Goal: Information Seeking & Learning: Learn about a topic

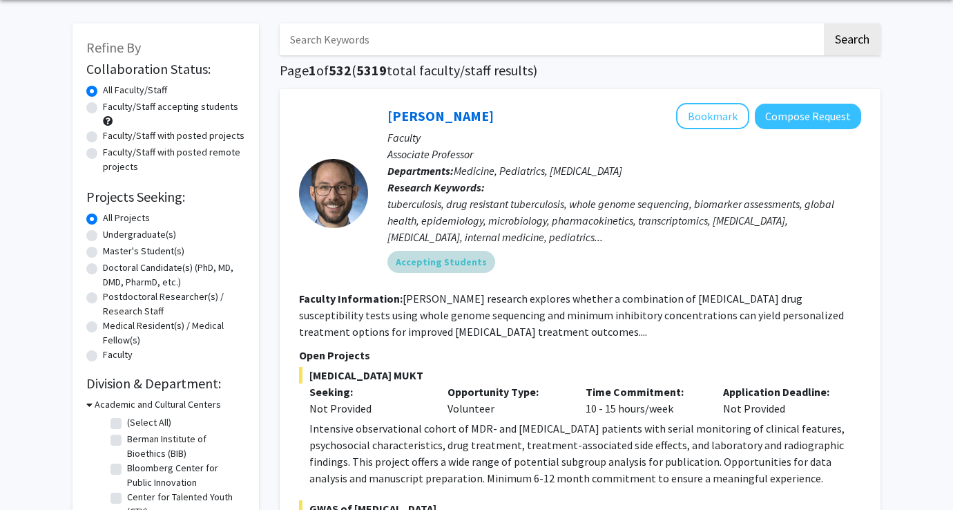
scroll to position [51, 0]
click at [189, 108] on label "Faculty/Staff accepting students" at bounding box center [170, 106] width 135 height 15
click at [112, 108] on input "Faculty/Staff accepting students" at bounding box center [107, 103] width 9 height 9
radio input "true"
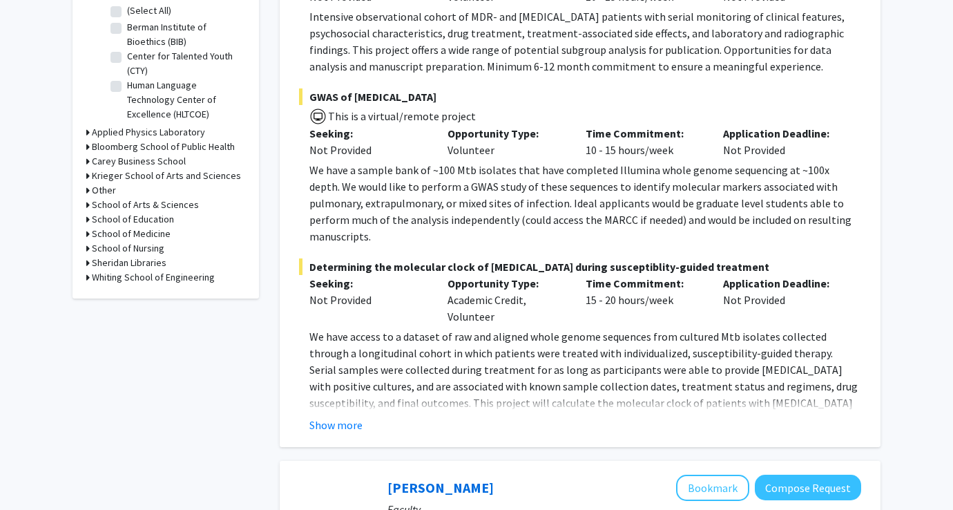
scroll to position [489, 0]
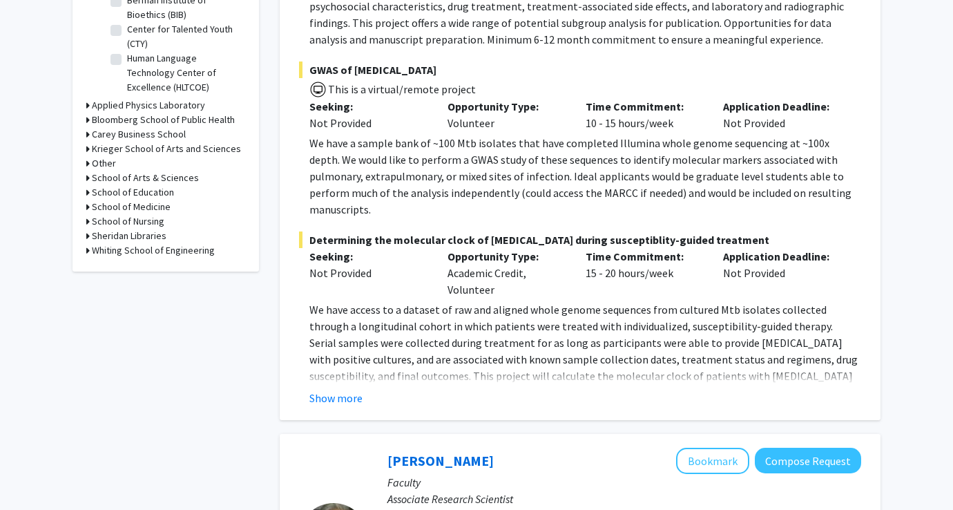
click at [340, 389] on div "[PERSON_NAME] Bookmark Compose Request Faculty Associate Professor Departments:…" at bounding box center [580, 35] width 601 height 769
click at [338, 389] on button "Show more" at bounding box center [335, 397] width 53 height 17
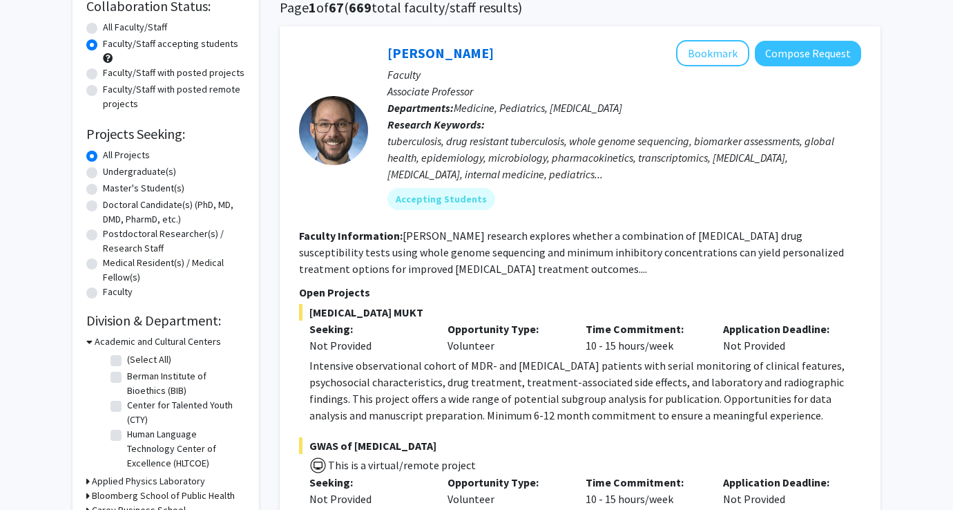
scroll to position [102, 0]
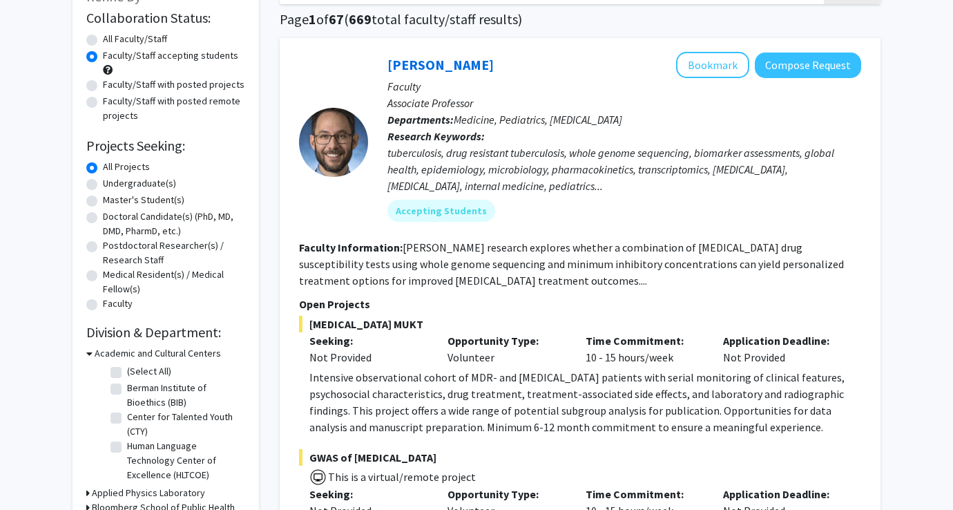
click at [97, 57] on div "Faculty/Staff accepting students" at bounding box center [165, 62] width 159 height 29
click at [103, 52] on label "Faculty/Staff accepting students" at bounding box center [170, 55] width 135 height 15
click at [103, 52] on input "Faculty/Staff accepting students" at bounding box center [107, 52] width 9 height 9
click at [103, 39] on label "All Faculty/Staff" at bounding box center [135, 39] width 64 height 15
click at [103, 39] on input "All Faculty/Staff" at bounding box center [107, 36] width 9 height 9
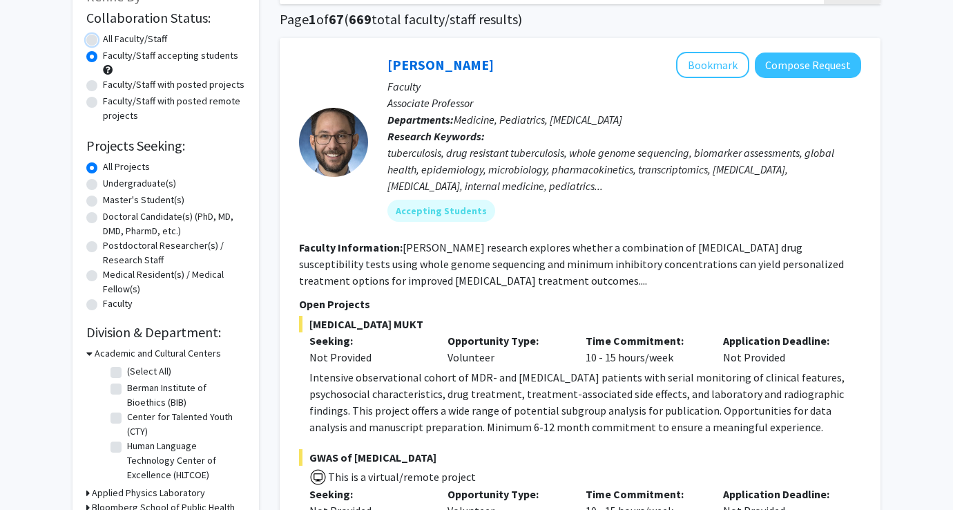
radio input "true"
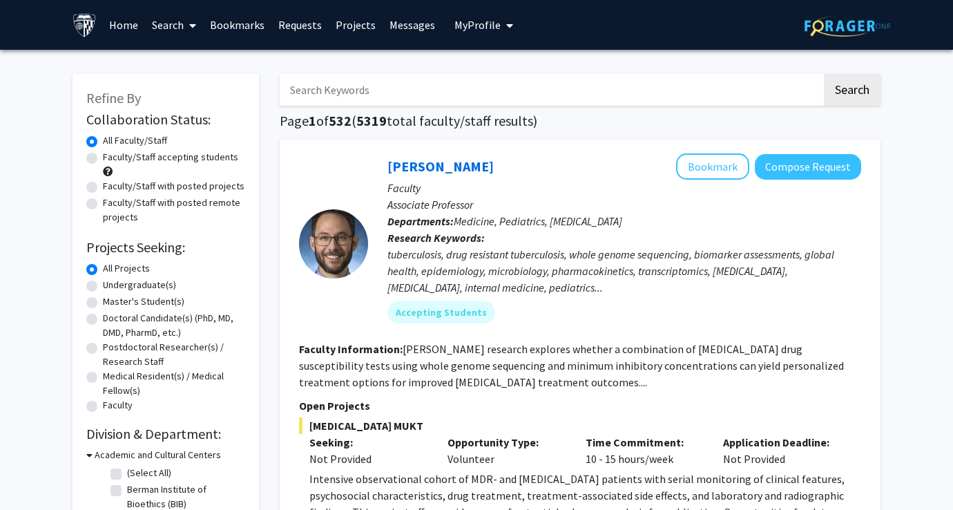
click at [103, 157] on label "Faculty/Staff accepting students" at bounding box center [170, 157] width 135 height 15
click at [103, 157] on input "Faculty/Staff accepting students" at bounding box center [107, 154] width 9 height 9
radio input "true"
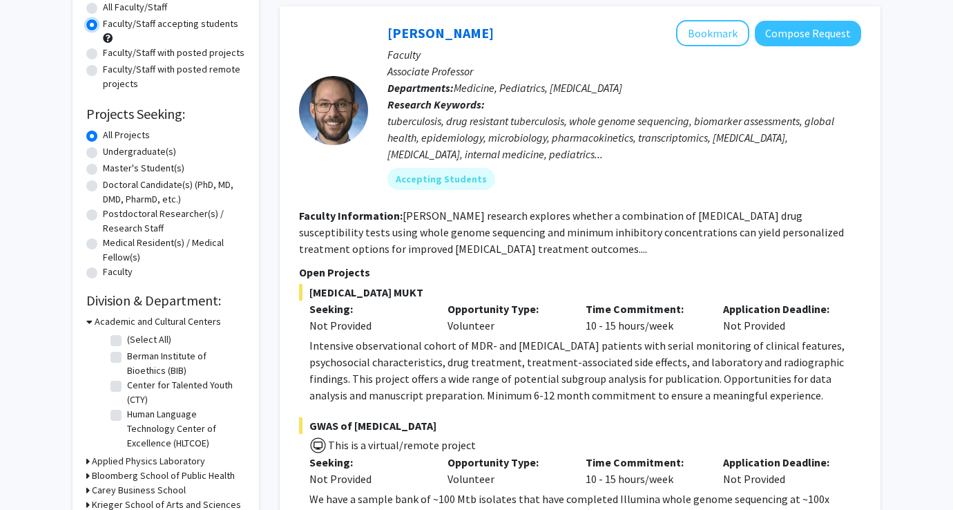
scroll to position [162, 0]
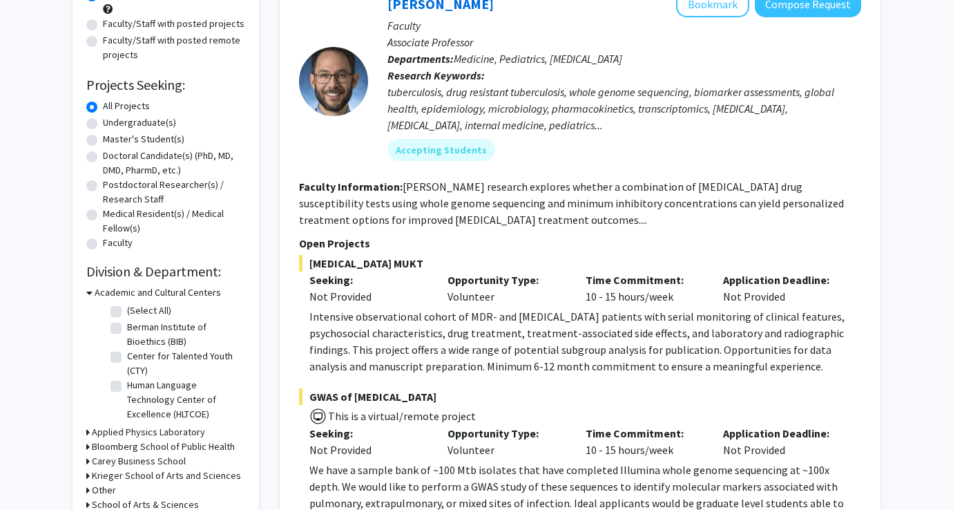
click at [347, 100] on div at bounding box center [333, 81] width 69 height 69
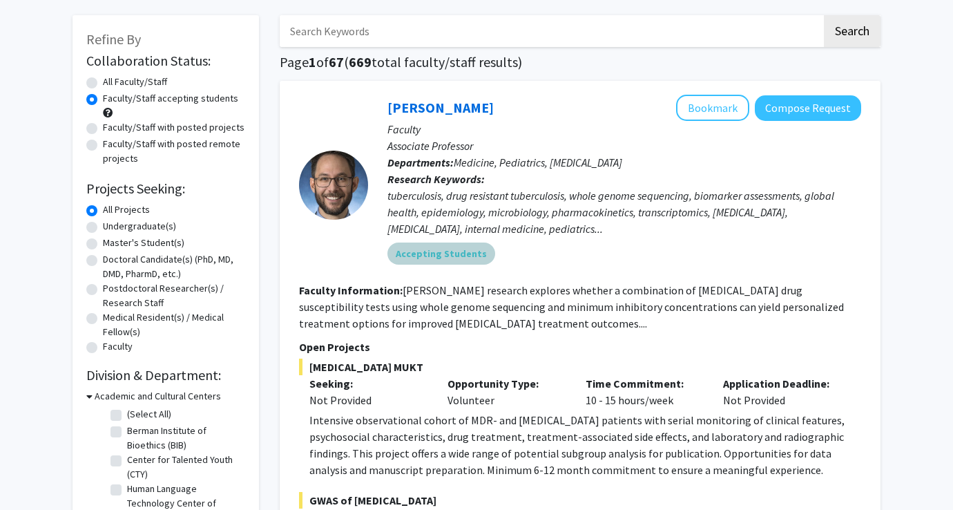
click at [440, 244] on mat-chip "Accepting Students" at bounding box center [441, 253] width 108 height 22
click at [435, 112] on link "[PERSON_NAME]" at bounding box center [440, 107] width 106 height 17
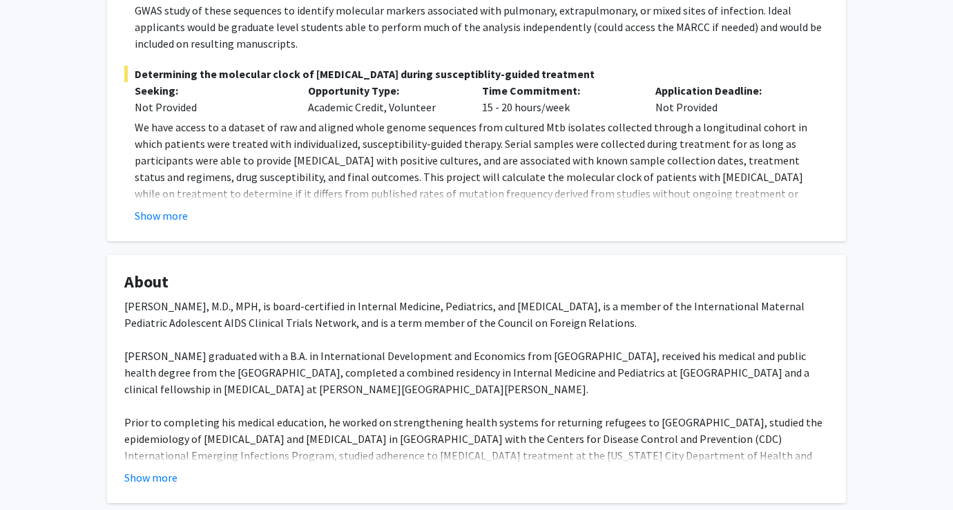
scroll to position [654, 0]
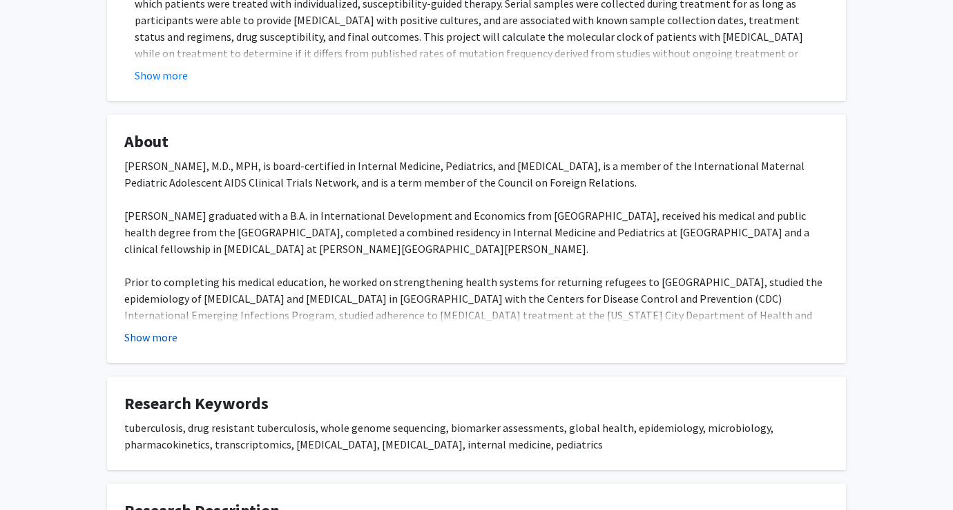
click at [162, 329] on button "Show more" at bounding box center [150, 337] width 53 height 17
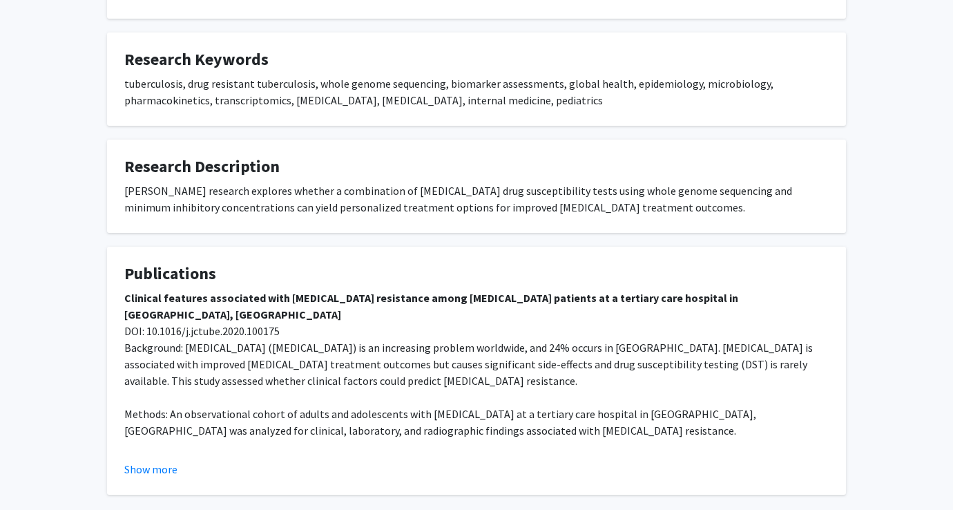
scroll to position [1118, 0]
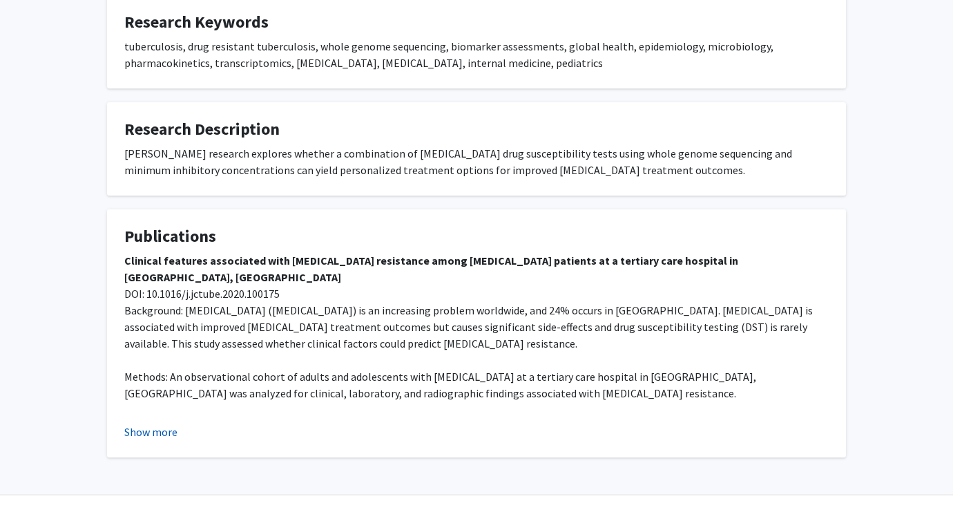
click at [151, 423] on button "Show more" at bounding box center [150, 431] width 53 height 17
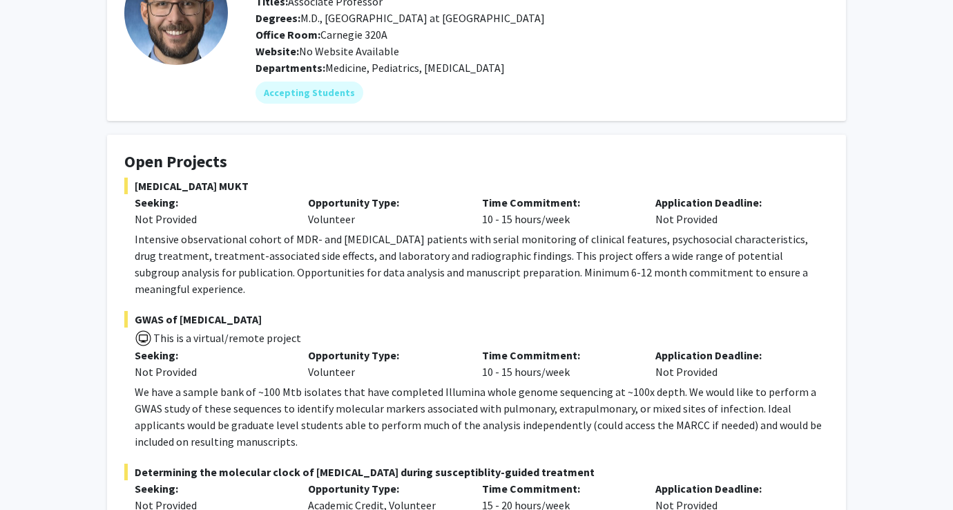
scroll to position [0, 0]
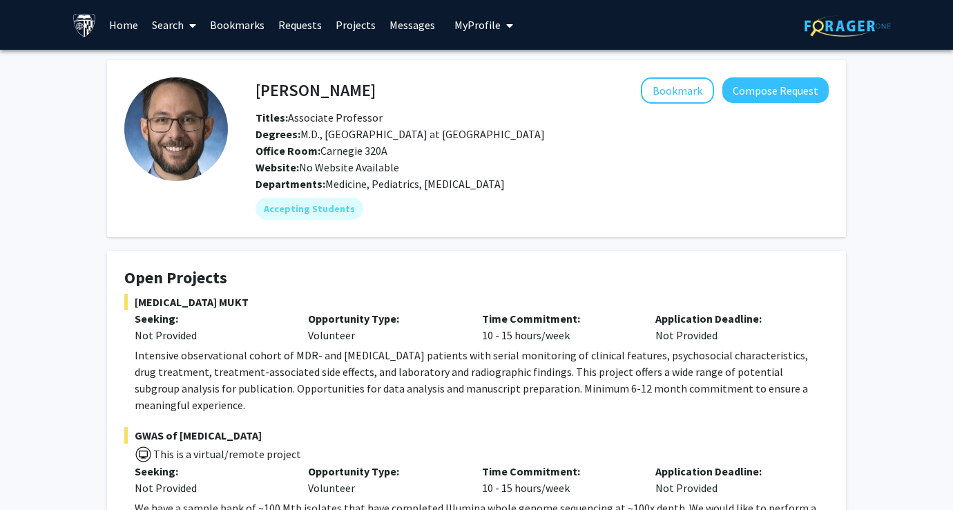
click at [370, 181] on span "Medicine, Pediatrics, [MEDICAL_DATA]" at bounding box center [415, 184] width 180 height 14
click at [773, 90] on button "Compose Request" at bounding box center [775, 90] width 106 height 26
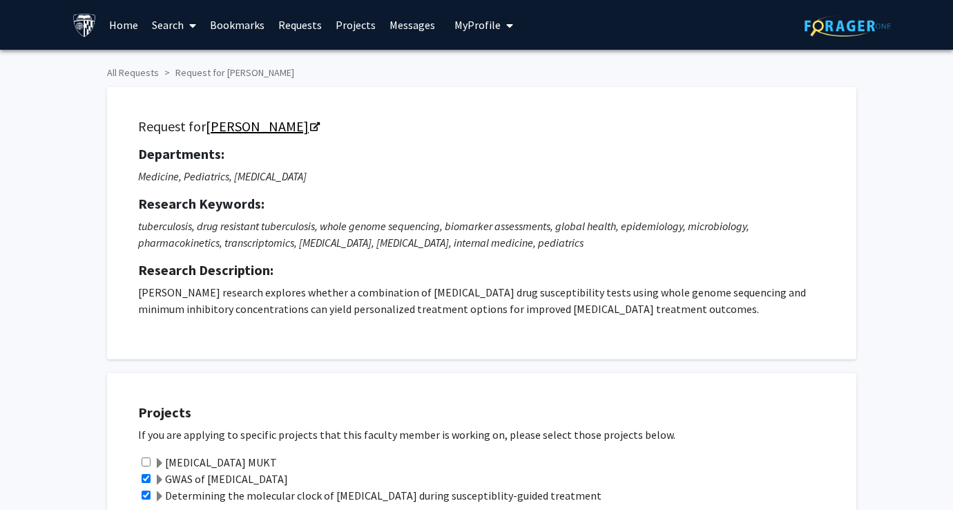
click at [271, 126] on link "[PERSON_NAME]" at bounding box center [262, 125] width 113 height 17
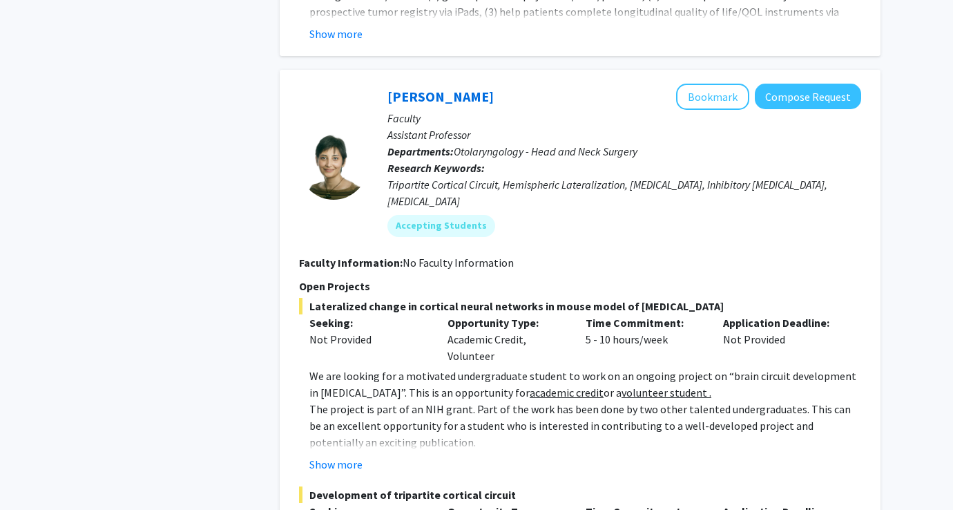
scroll to position [2419, 0]
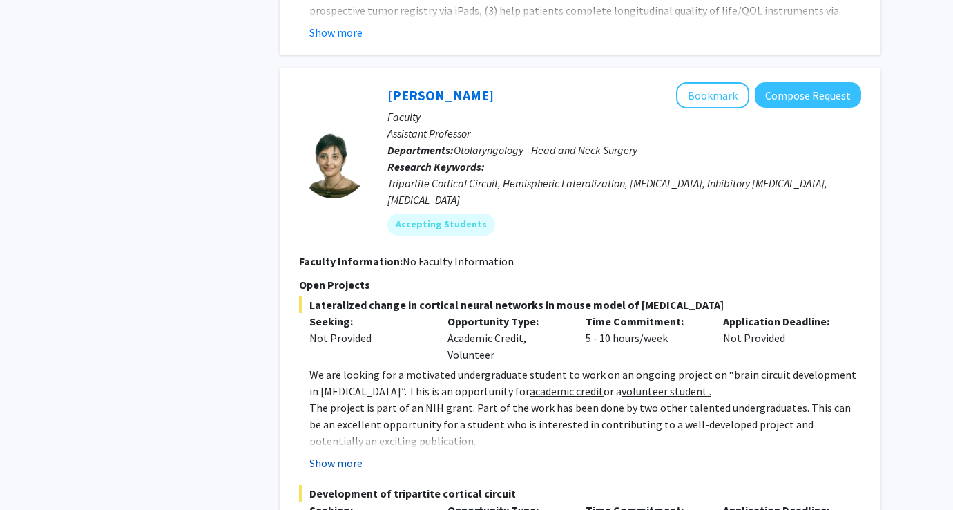
click at [335, 454] on button "Show more" at bounding box center [335, 462] width 53 height 17
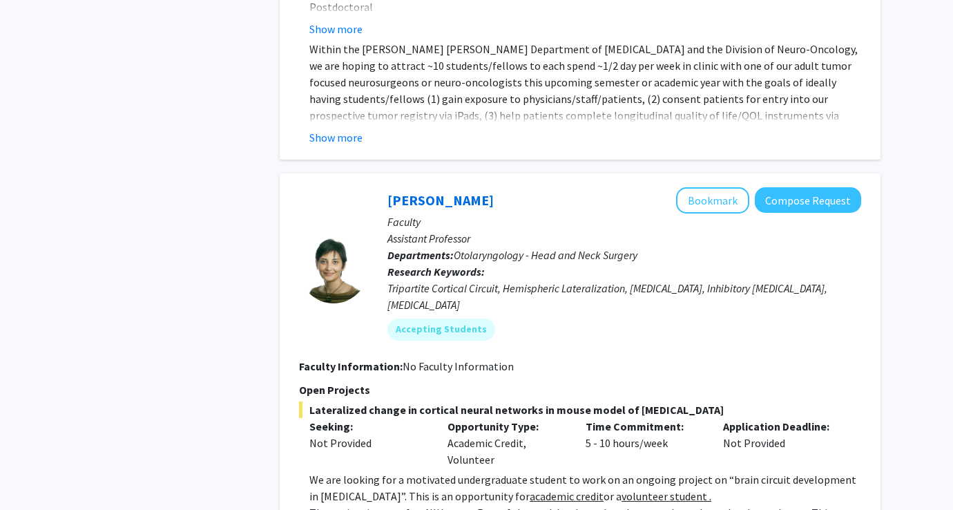
scroll to position [2267, 0]
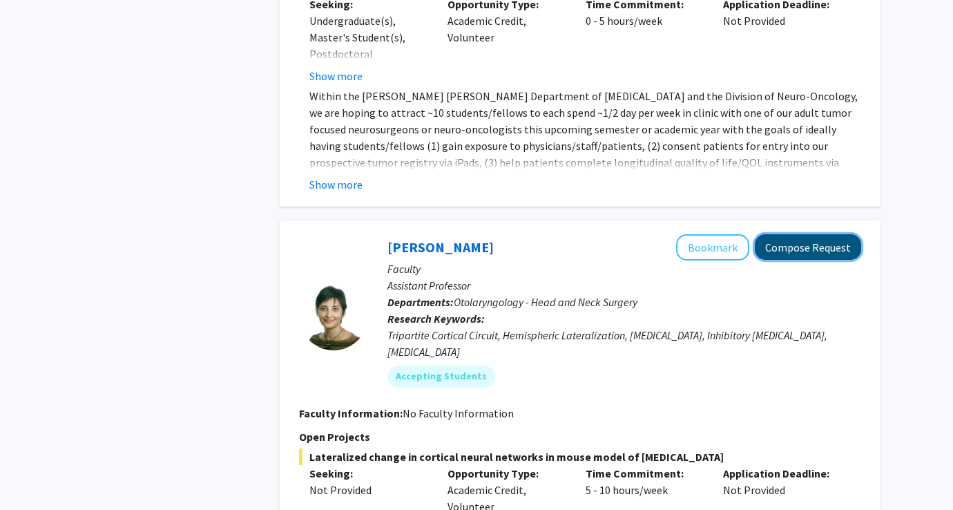
click at [780, 234] on button "Compose Request" at bounding box center [808, 247] width 106 height 26
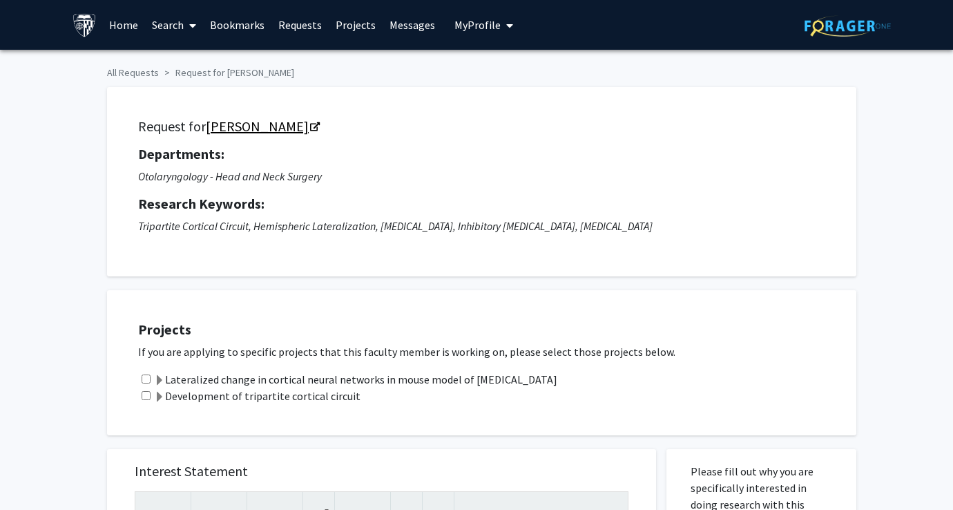
click at [242, 122] on link "[PERSON_NAME]" at bounding box center [262, 125] width 113 height 17
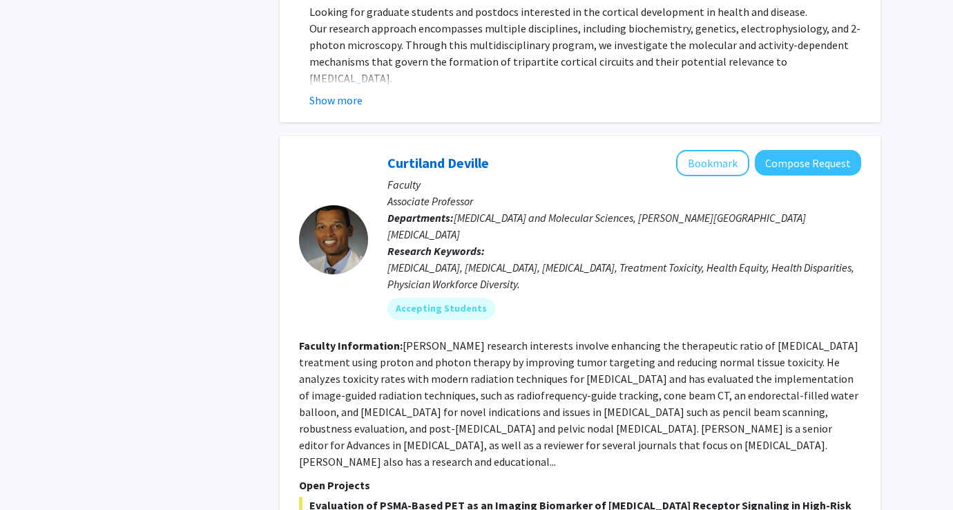
scroll to position [2953, 0]
click at [450, 244] on b "Research Keywords:" at bounding box center [435, 251] width 97 height 14
click at [448, 151] on div "[PERSON_NAME] Bookmark Compose Request" at bounding box center [624, 164] width 474 height 26
click at [448, 155] on link "Curtiland Deville" at bounding box center [438, 163] width 102 height 17
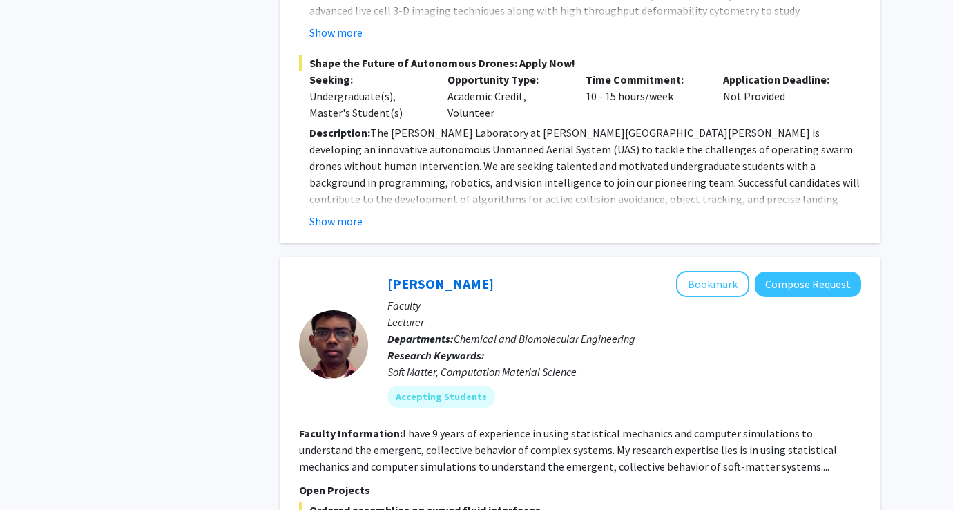
scroll to position [6868, 0]
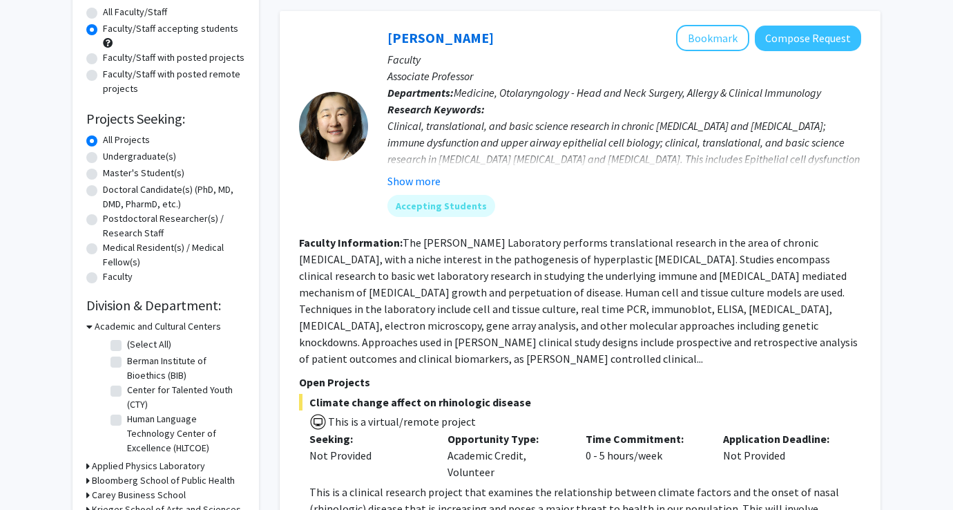
scroll to position [127, 0]
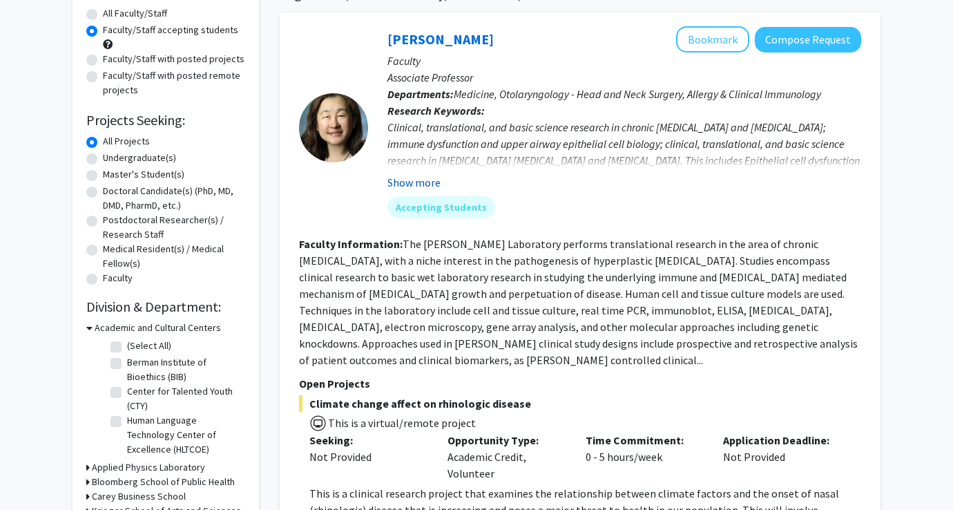
click at [424, 185] on button "Show more" at bounding box center [413, 182] width 53 height 17
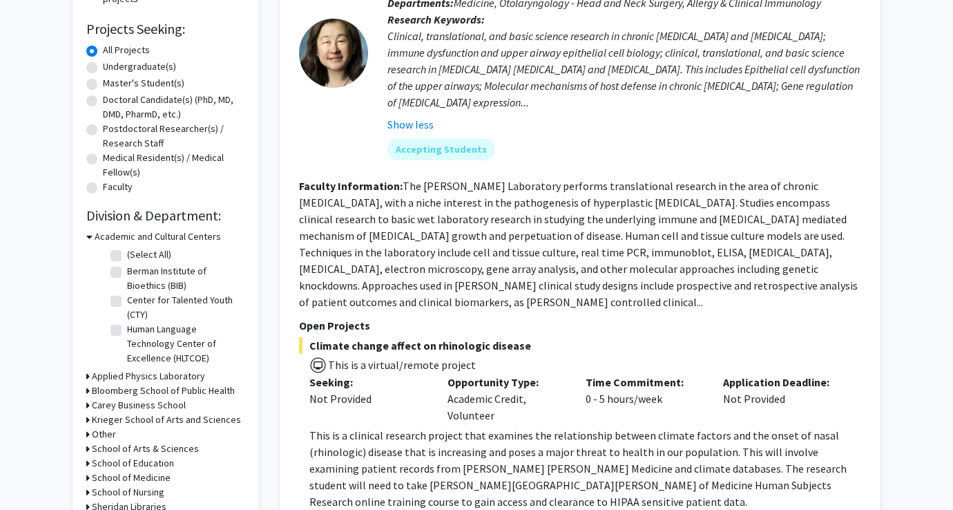
scroll to position [242, 0]
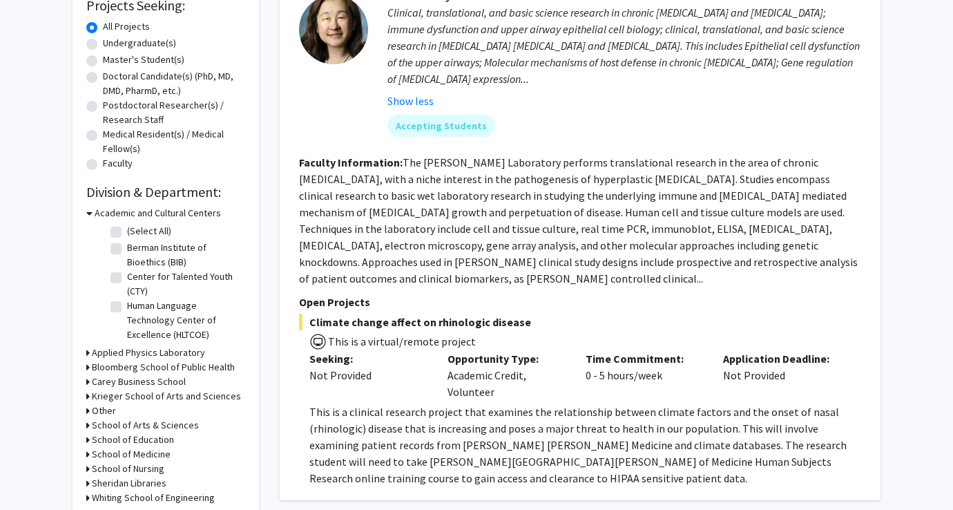
click at [456, 195] on fg-read-more "The [PERSON_NAME] Laboratory performs translational research in the area of chr…" at bounding box center [578, 220] width 559 height 130
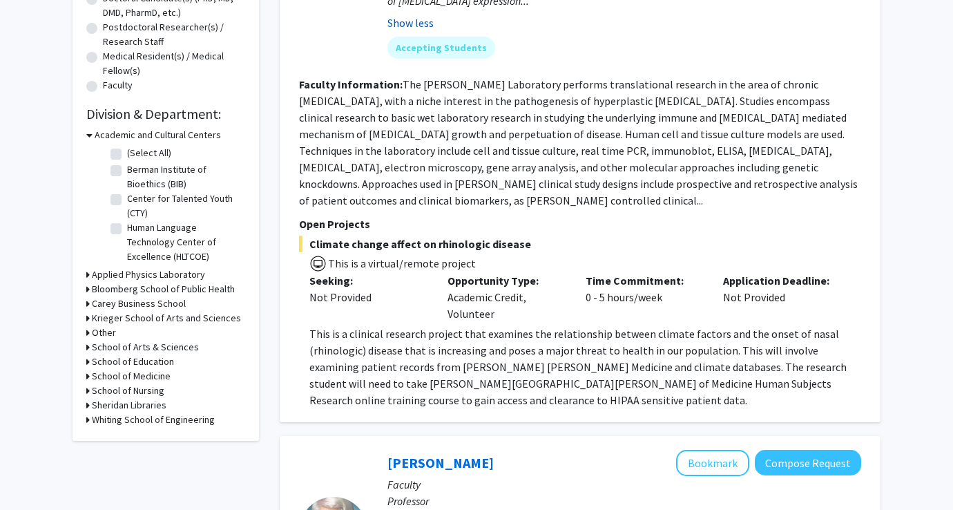
scroll to position [87, 0]
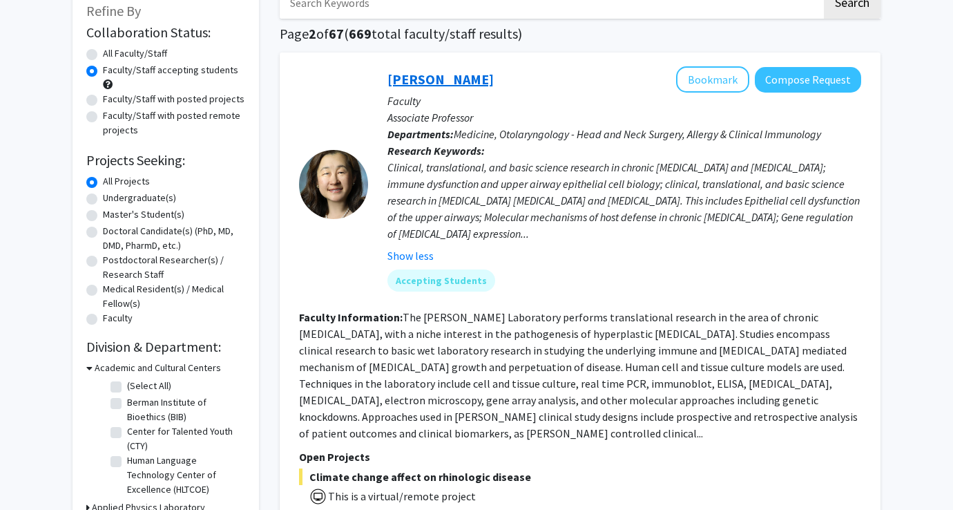
click at [426, 74] on link "[PERSON_NAME]" at bounding box center [440, 78] width 106 height 17
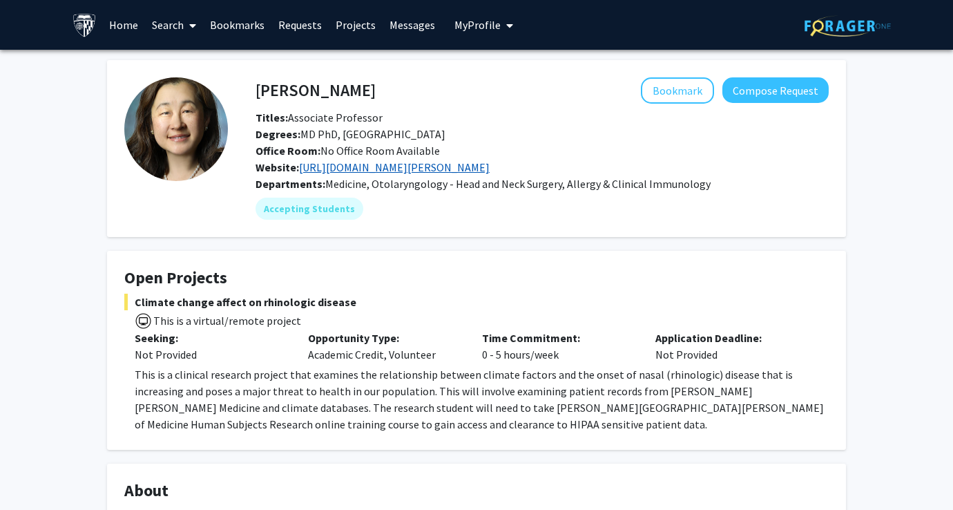
click at [396, 168] on link "[URL][DOMAIN_NAME][PERSON_NAME]" at bounding box center [394, 167] width 191 height 14
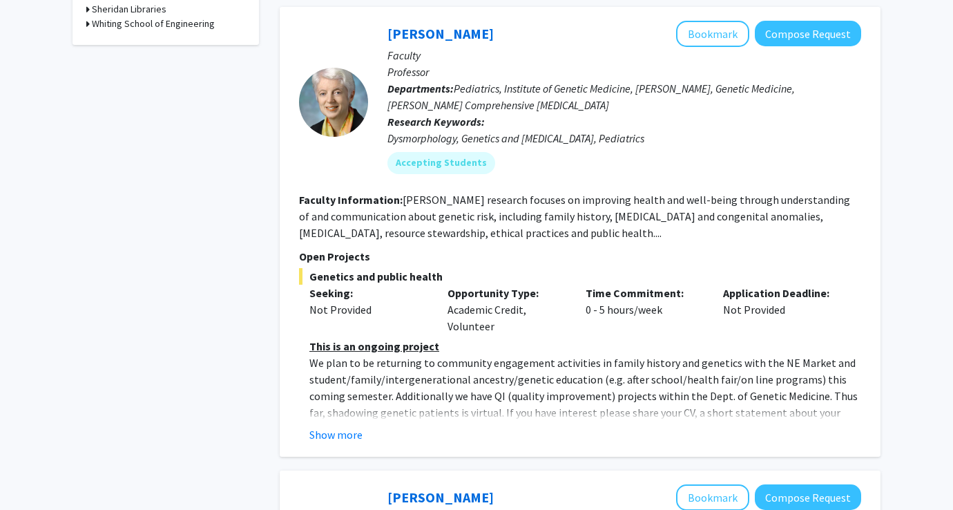
scroll to position [717, 0]
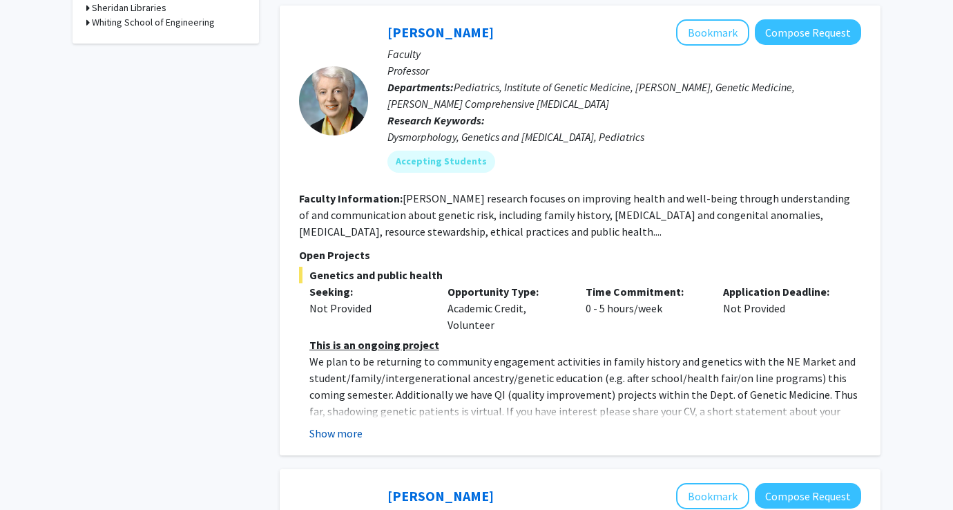
click at [347, 438] on button "Show more" at bounding box center [335, 433] width 53 height 17
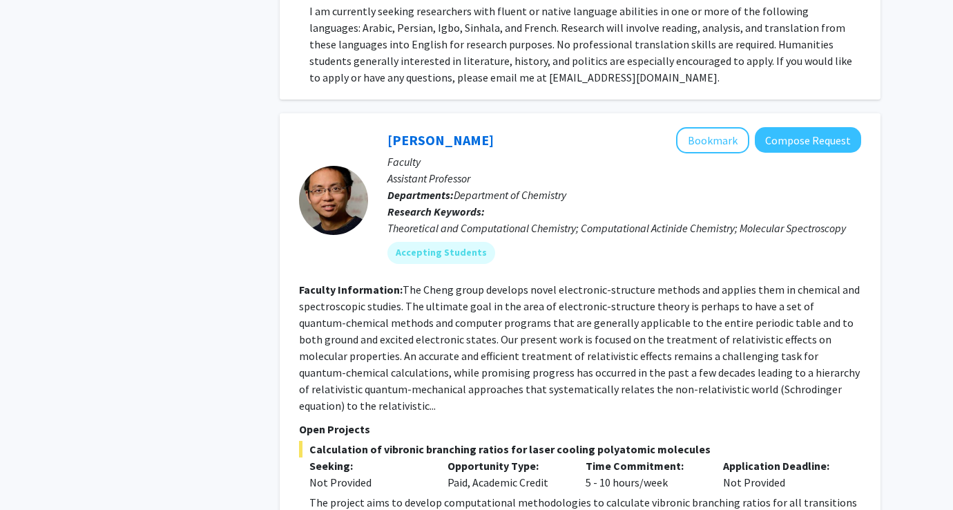
scroll to position [4914, 0]
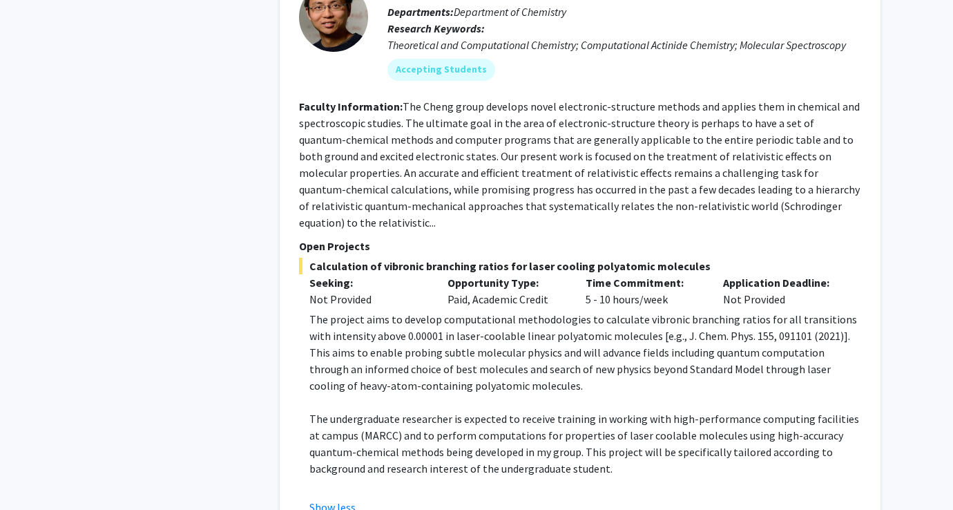
scroll to position [5152, 0]
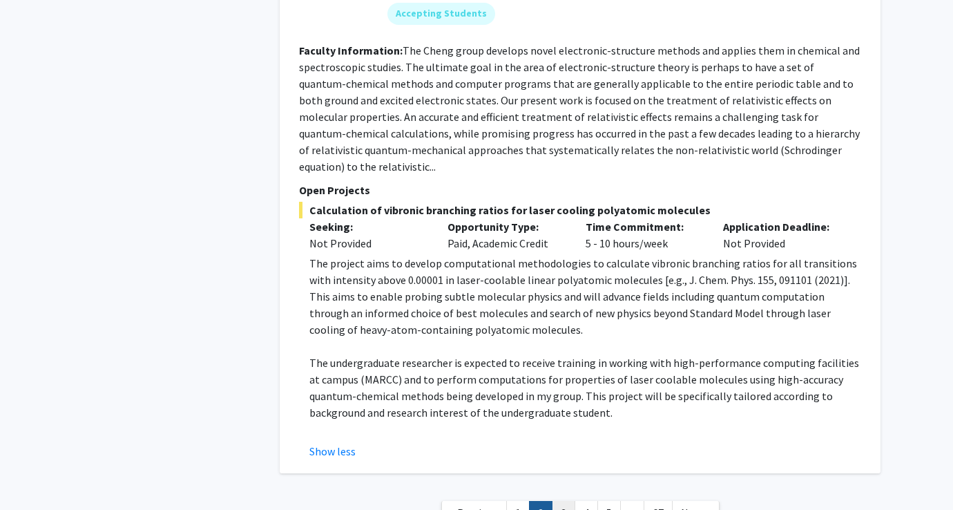
click at [559, 501] on link "3" at bounding box center [563, 513] width 23 height 24
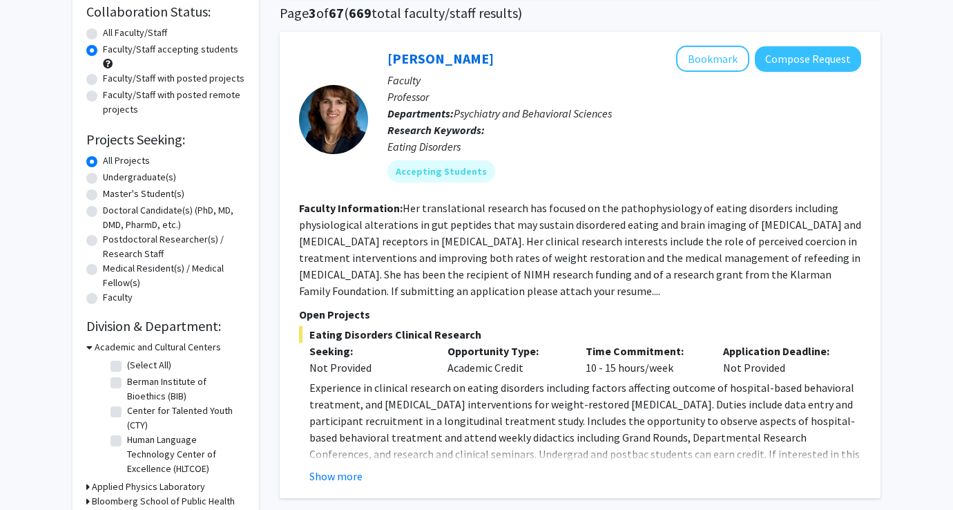
scroll to position [114, 0]
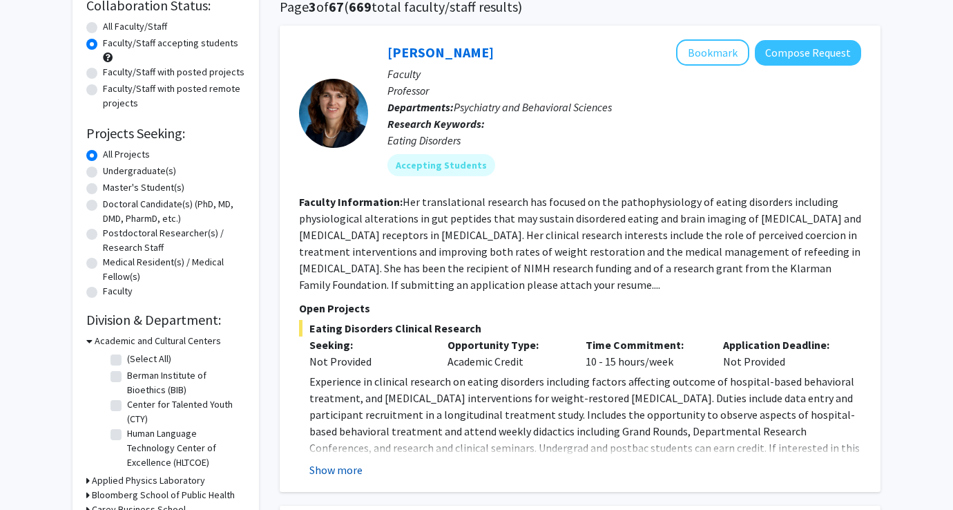
click at [354, 461] on button "Show more" at bounding box center [335, 469] width 53 height 17
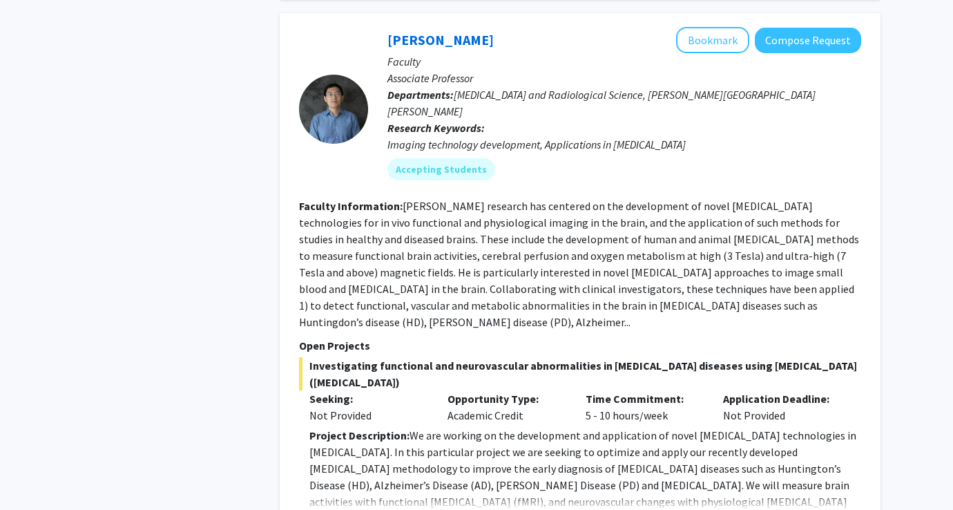
scroll to position [1171, 0]
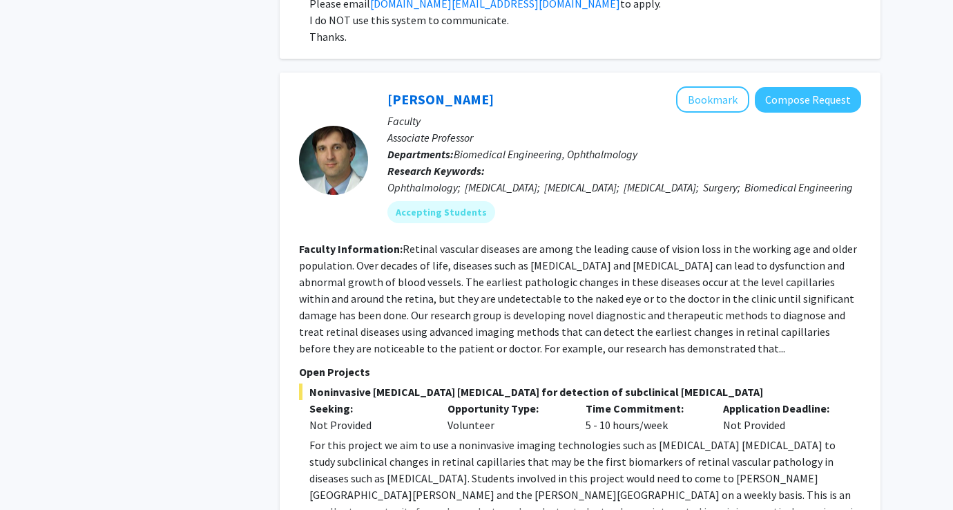
scroll to position [2560, 0]
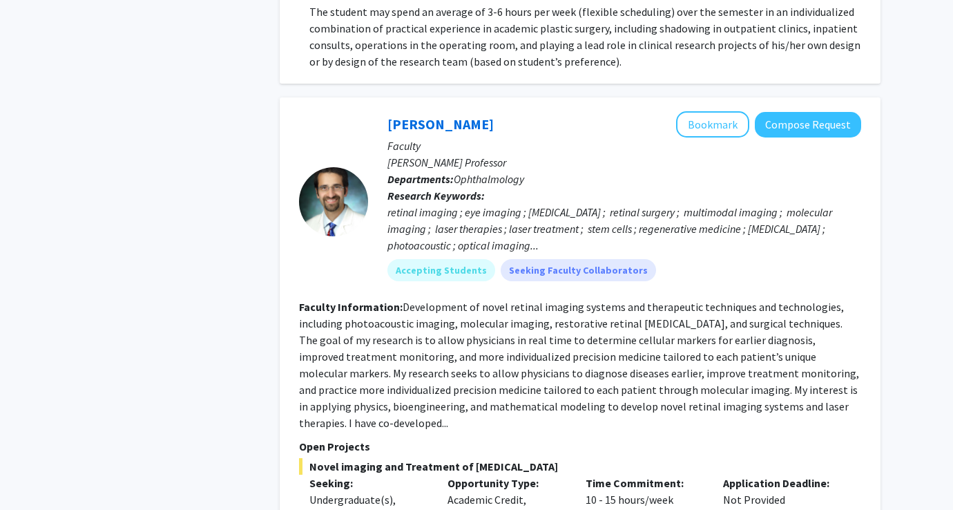
scroll to position [4818, 0]
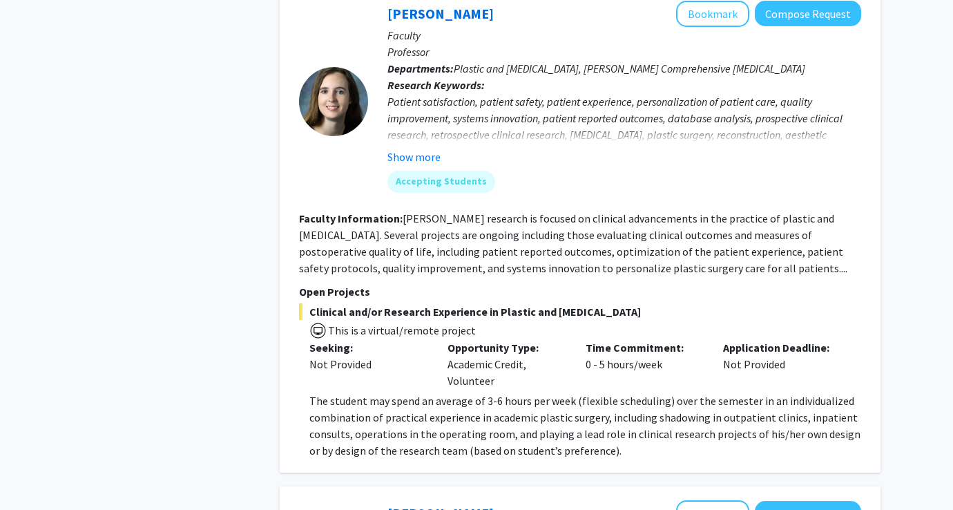
scroll to position [4318, 0]
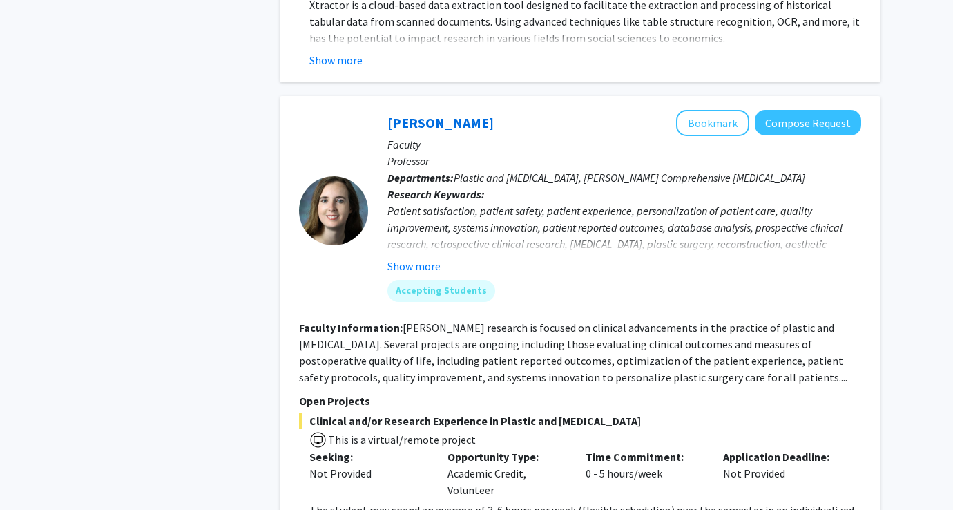
drag, startPoint x: 605, startPoint y: 443, endPoint x: 378, endPoint y: 402, distance: 230.8
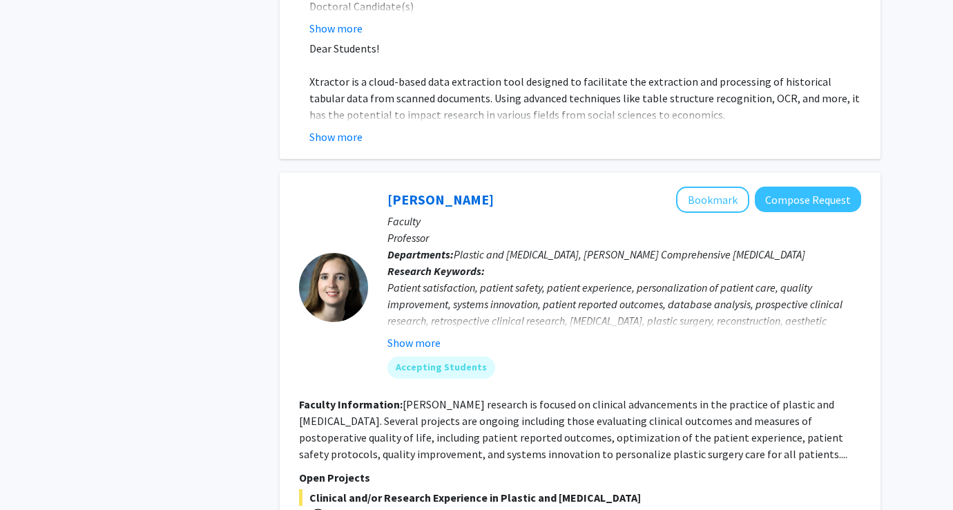
scroll to position [4238, 0]
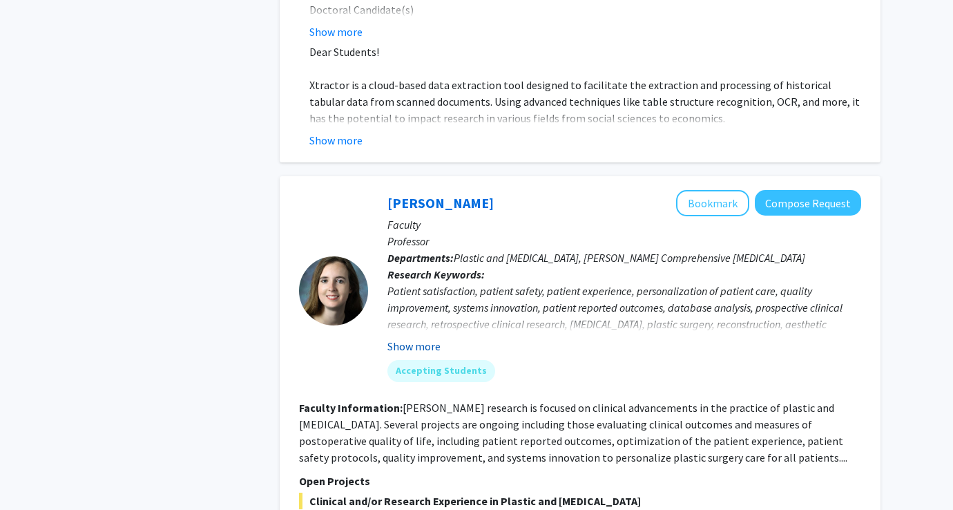
click at [415, 338] on button "Show more" at bounding box center [413, 346] width 53 height 17
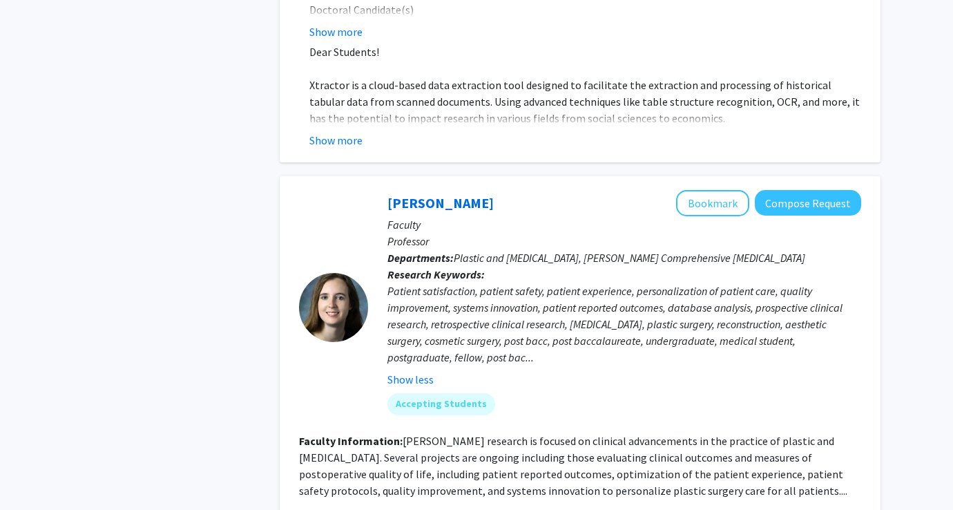
scroll to position [4239, 0]
click at [453, 189] on div "[PERSON_NAME] Bookmark Compose Request" at bounding box center [624, 202] width 474 height 26
click at [453, 193] on link "[PERSON_NAME]" at bounding box center [440, 201] width 106 height 17
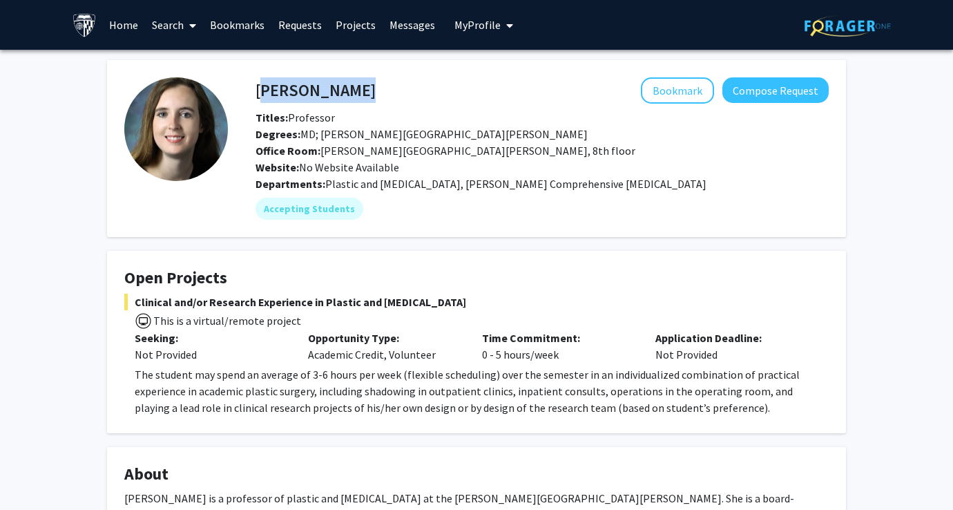
drag, startPoint x: 256, startPoint y: 90, endPoint x: 436, endPoint y: 94, distance: 180.3
click at [436, 94] on div "[PERSON_NAME] Bookmark Compose Request" at bounding box center [542, 90] width 594 height 26
copy h4 "[PERSON_NAME]"
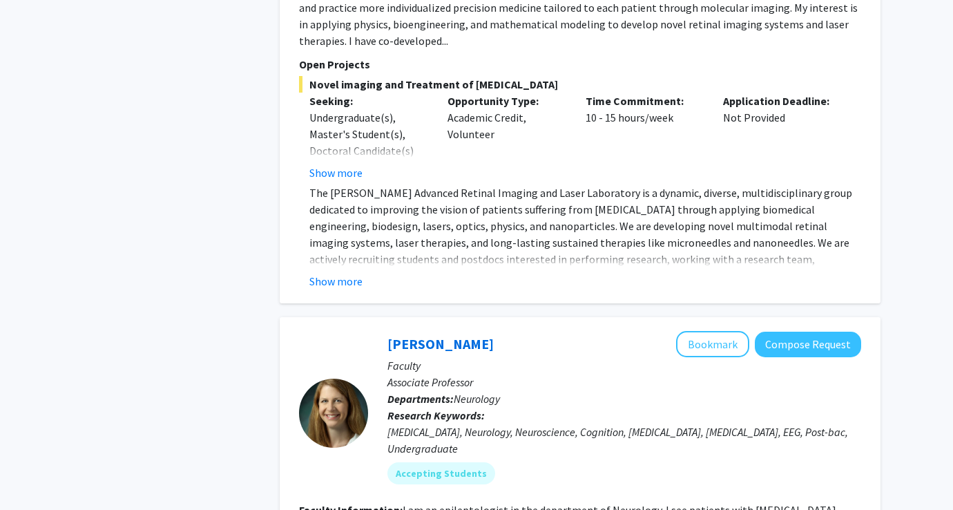
scroll to position [4939, 0]
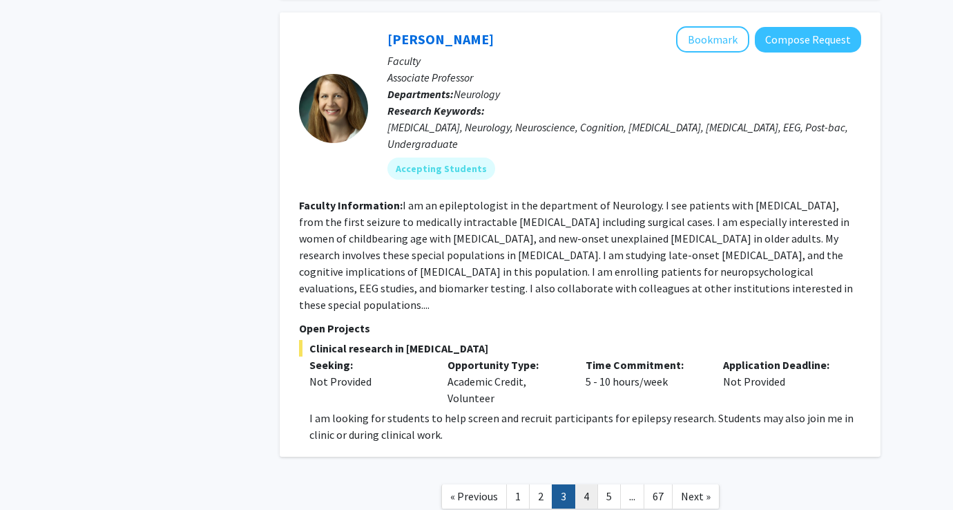
click at [587, 484] on link "4" at bounding box center [586, 496] width 23 height 24
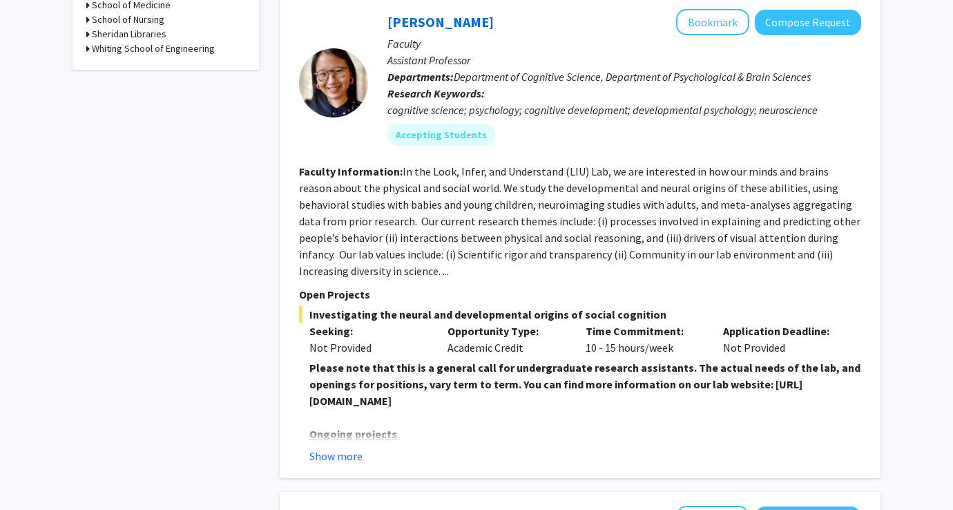
scroll to position [695, 0]
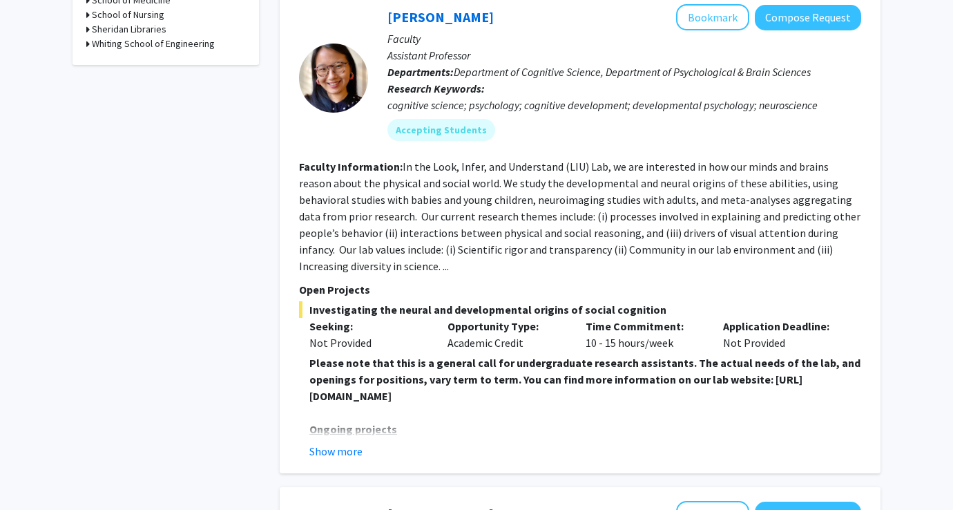
drag, startPoint x: 578, startPoint y: 380, endPoint x: 305, endPoint y: 372, distance: 273.6
click at [305, 372] on fg-read-more "Please note that this is a general call for undergraduate research assistants. …" at bounding box center [580, 406] width 562 height 105
copy strong "[URL][DOMAIN_NAME]"
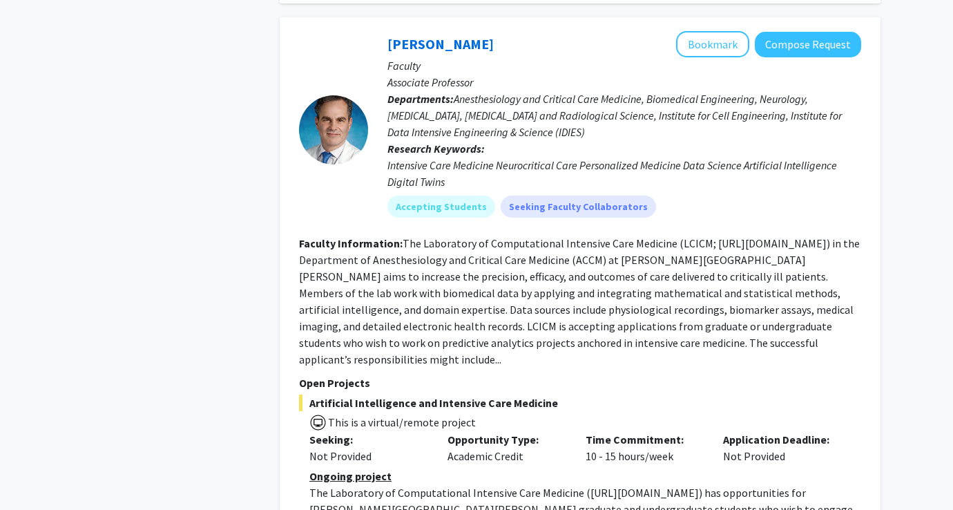
scroll to position [2738, 0]
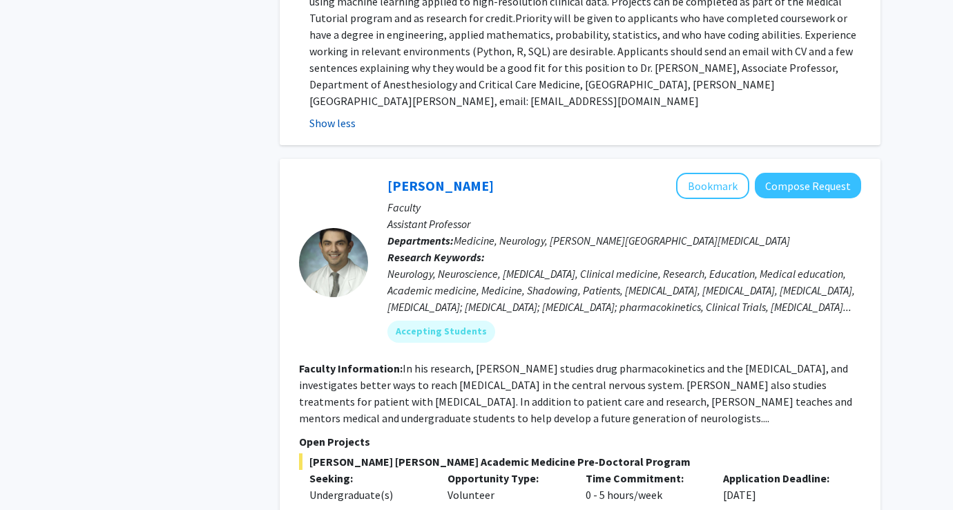
scroll to position [3323, 0]
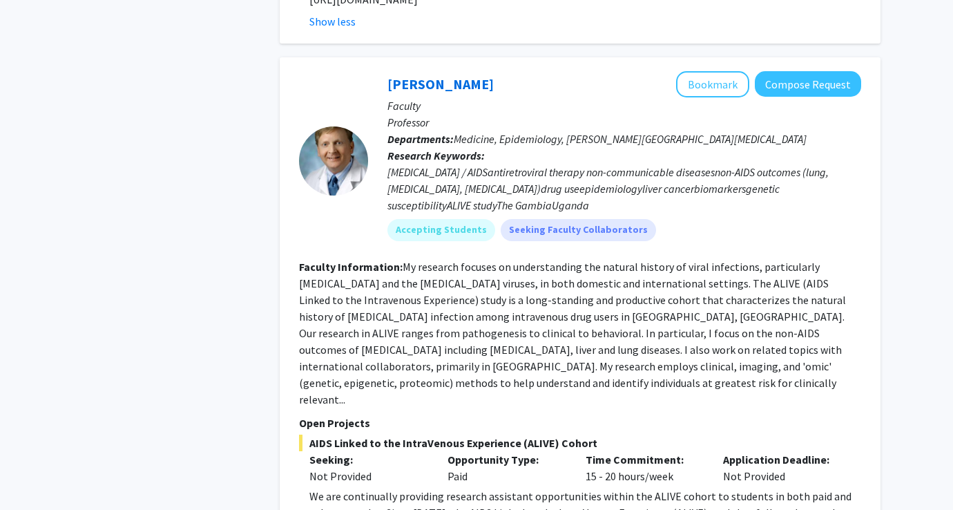
scroll to position [4420, 0]
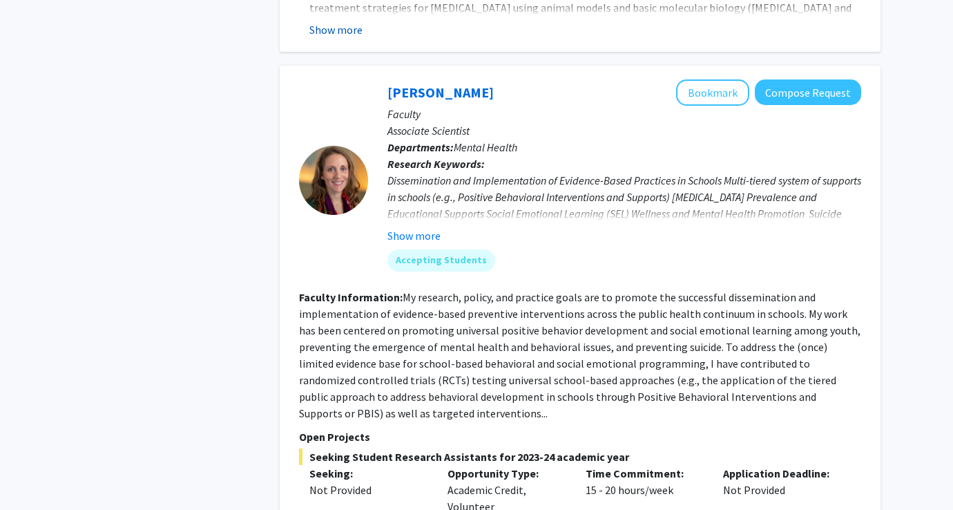
scroll to position [5621, 0]
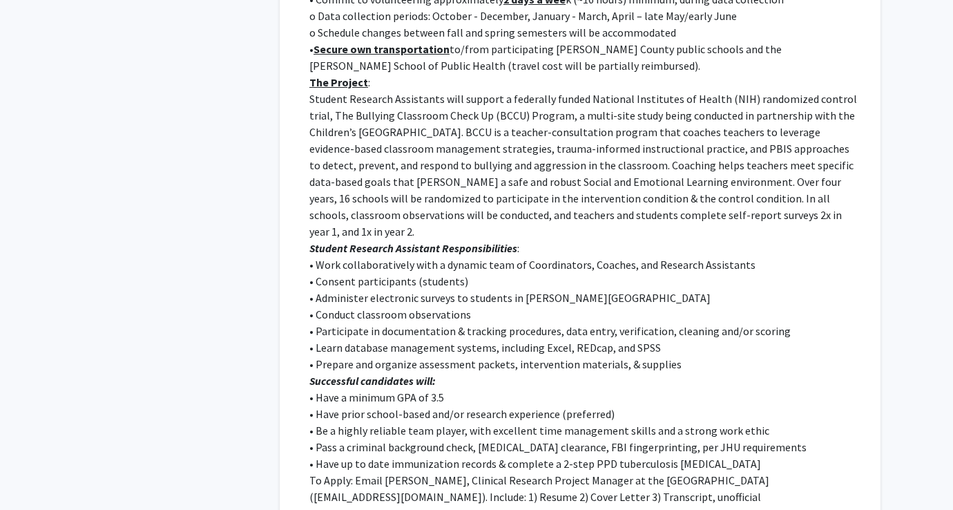
scroll to position [6213, 0]
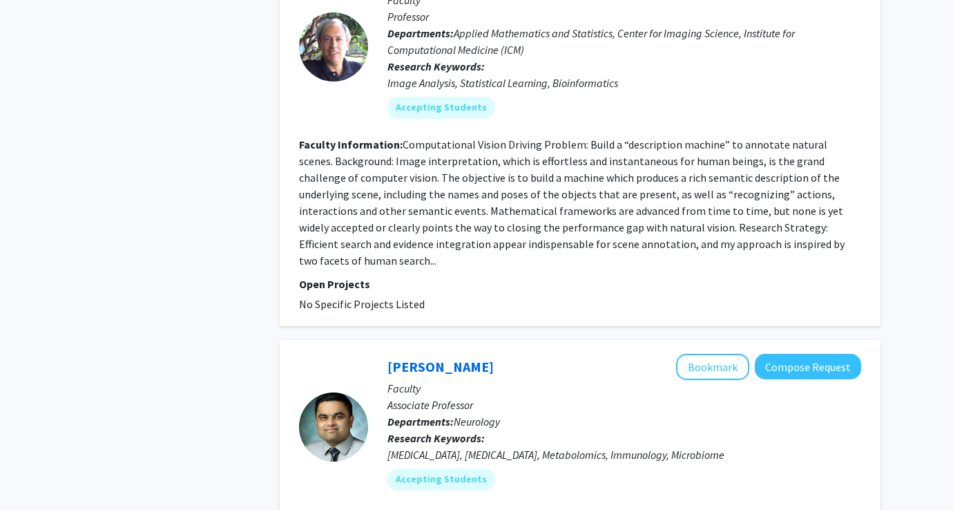
scroll to position [3744, 0]
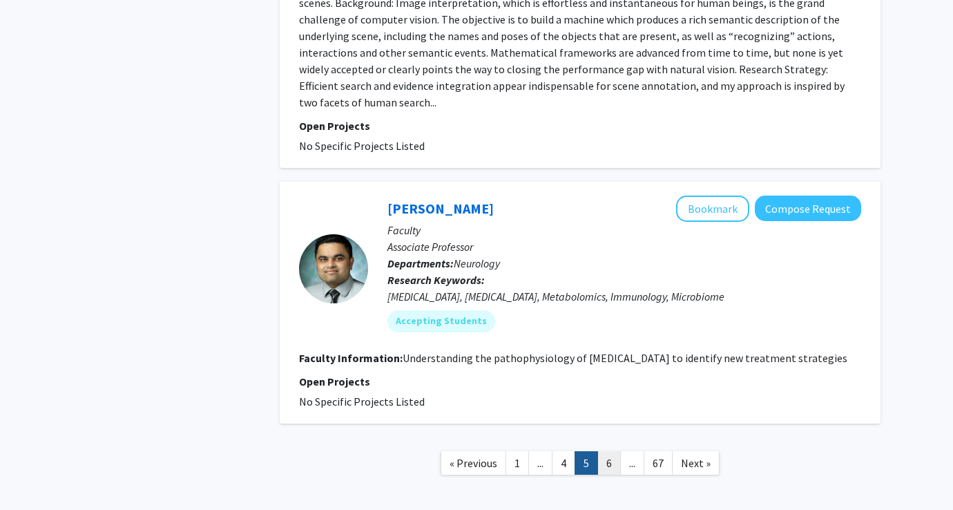
click at [609, 451] on link "6" at bounding box center [608, 463] width 23 height 24
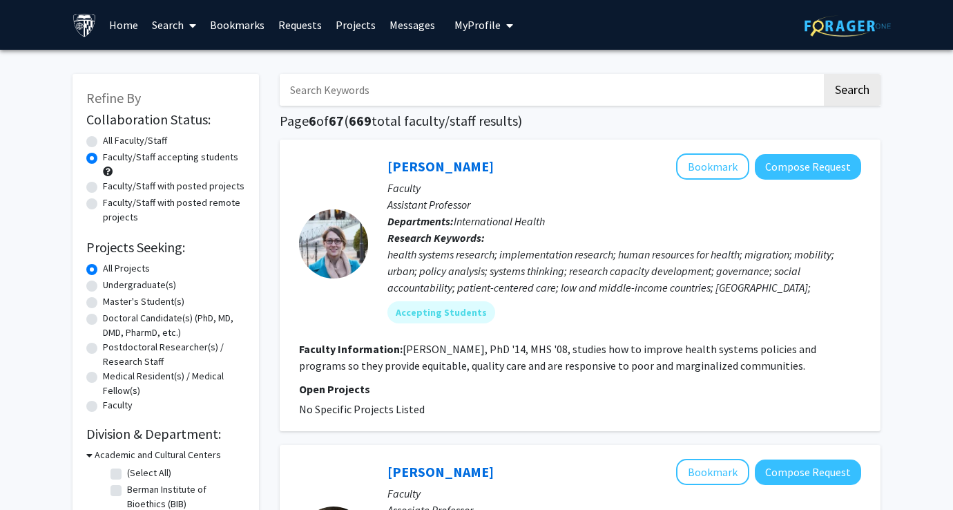
click at [116, 32] on link "Home" at bounding box center [123, 25] width 43 height 48
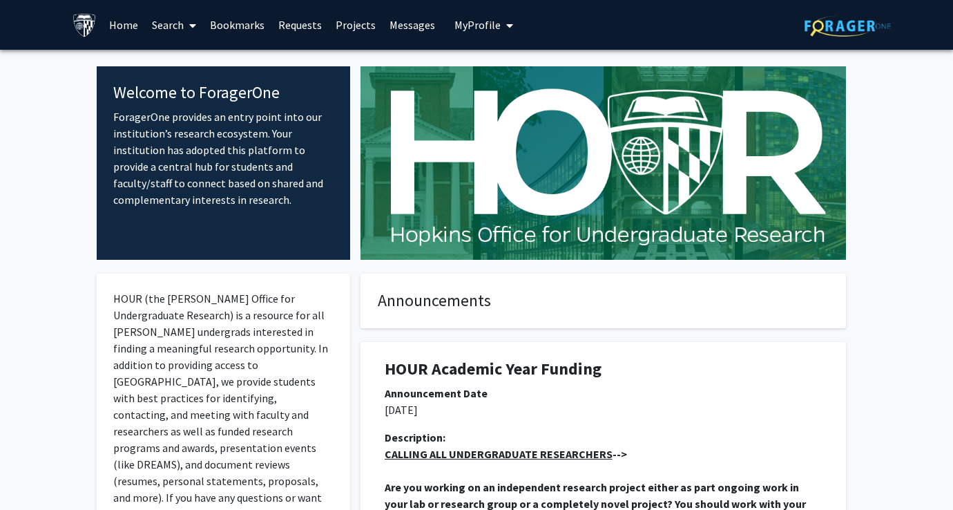
click at [160, 32] on link "Search" at bounding box center [174, 25] width 58 height 48
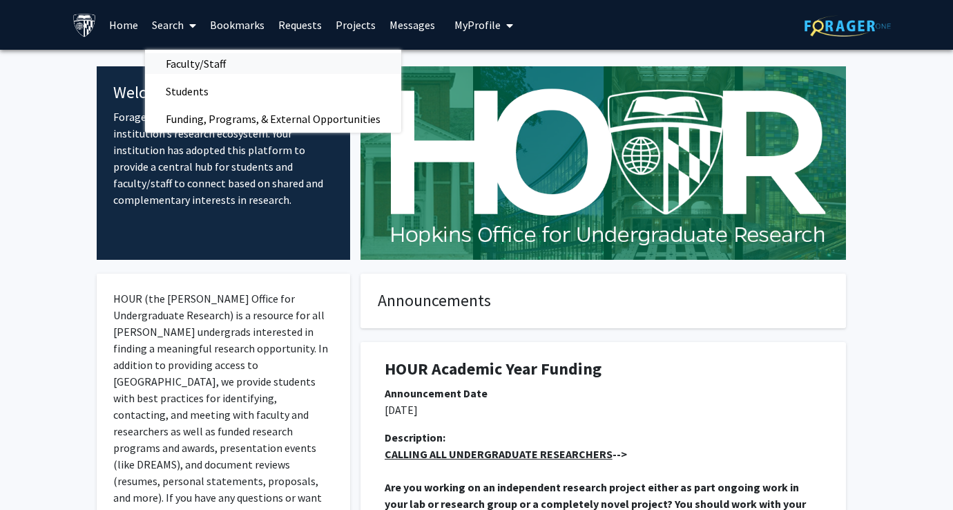
click at [177, 63] on span "Faculty/Staff" at bounding box center [196, 64] width 102 height 28
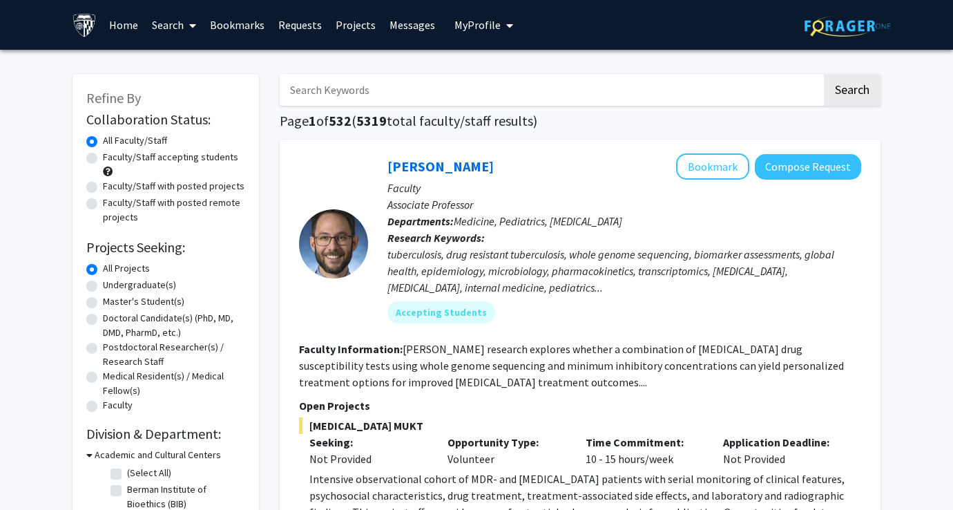
click at [349, 87] on input "Search Keywords" at bounding box center [551, 90] width 542 height 32
type input "miche"
click at [824, 74] on button "Search" at bounding box center [852, 90] width 57 height 32
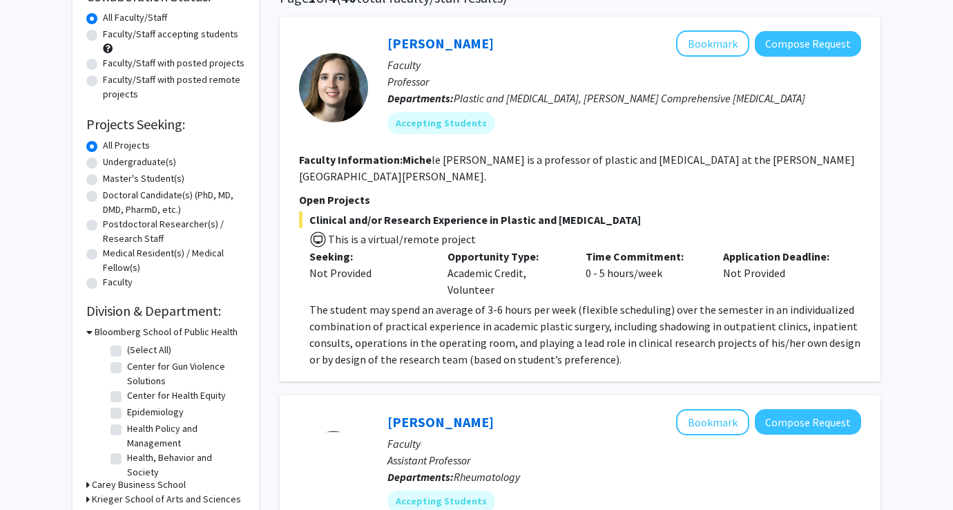
scroll to position [131, 0]
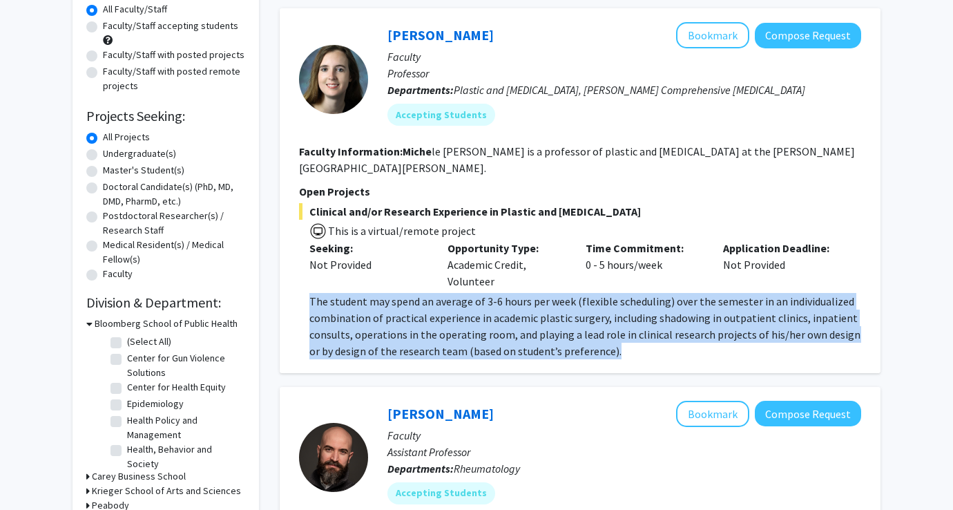
drag, startPoint x: 617, startPoint y: 358, endPoint x: 309, endPoint y: 299, distance: 314.4
click at [309, 299] on div "[PERSON_NAME] Bookmark Compose Request Faculty Professor Departments: Plastic a…" at bounding box center [580, 190] width 601 height 365
copy span "The student may spend an average of 3-6 hours per week (flexible scheduling) ov…"
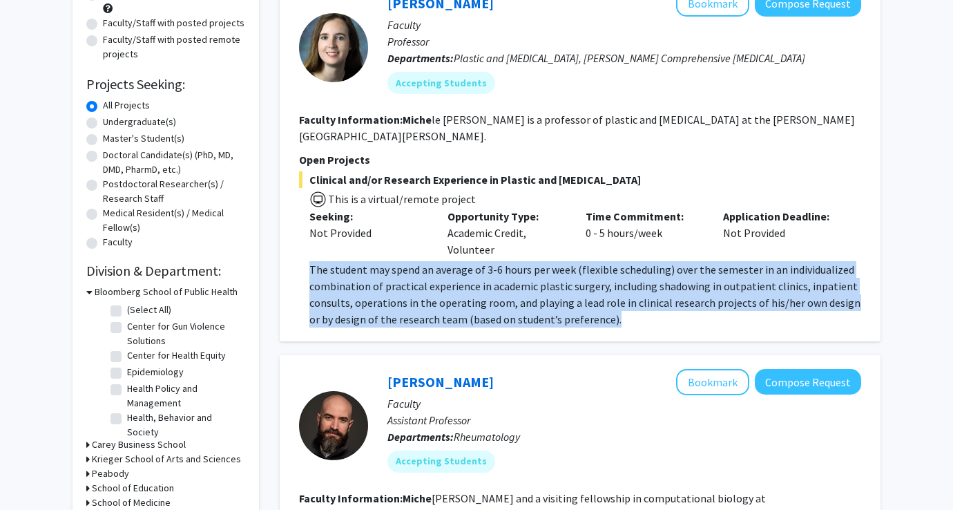
scroll to position [0, 0]
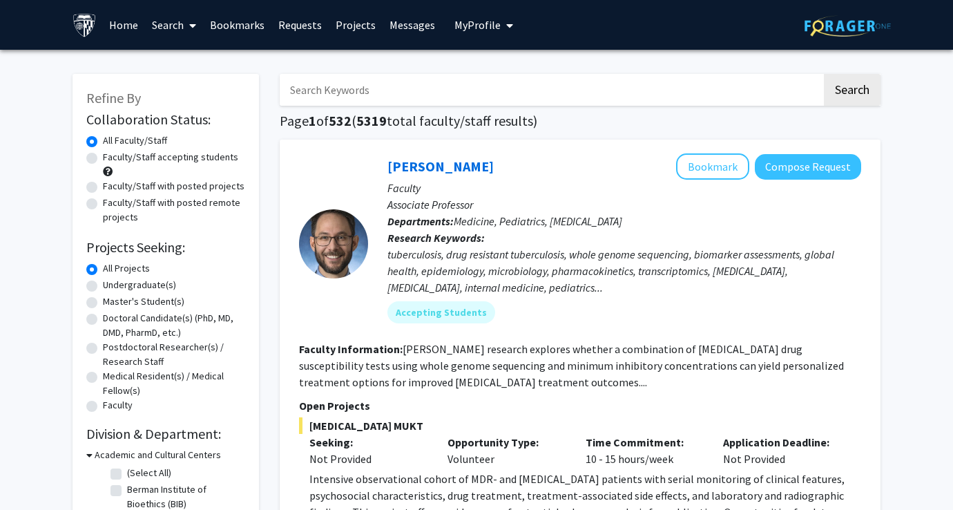
click at [343, 20] on link "Projects" at bounding box center [356, 25] width 54 height 48
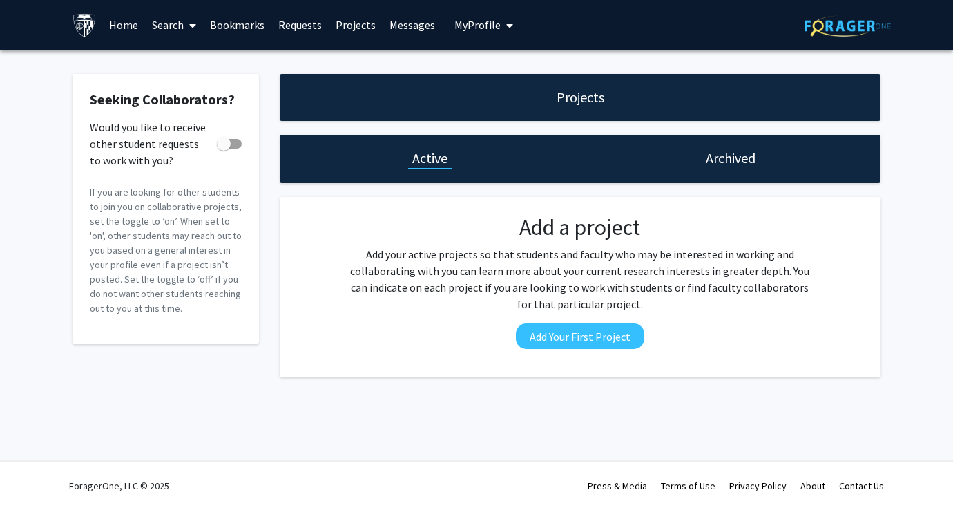
click at [305, 30] on link "Requests" at bounding box center [299, 25] width 57 height 48
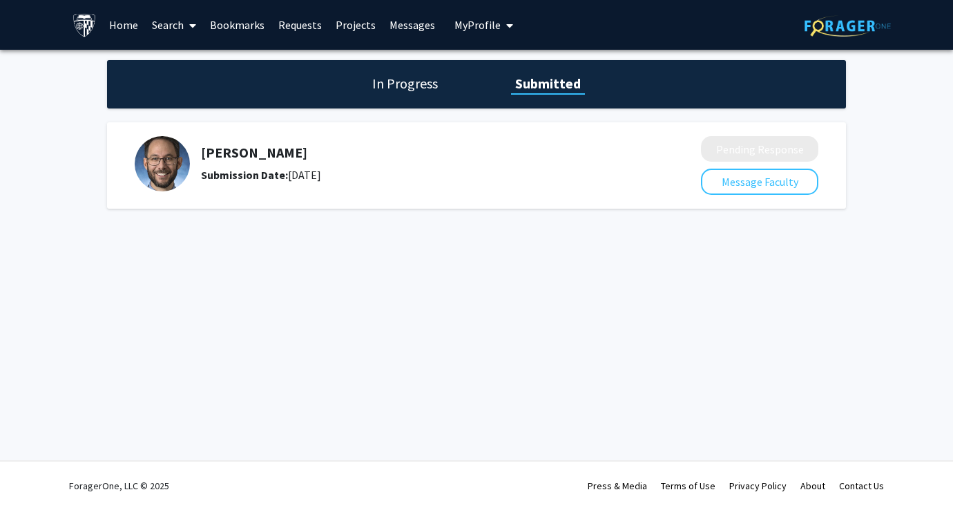
click at [242, 19] on link "Bookmarks" at bounding box center [237, 25] width 68 height 48
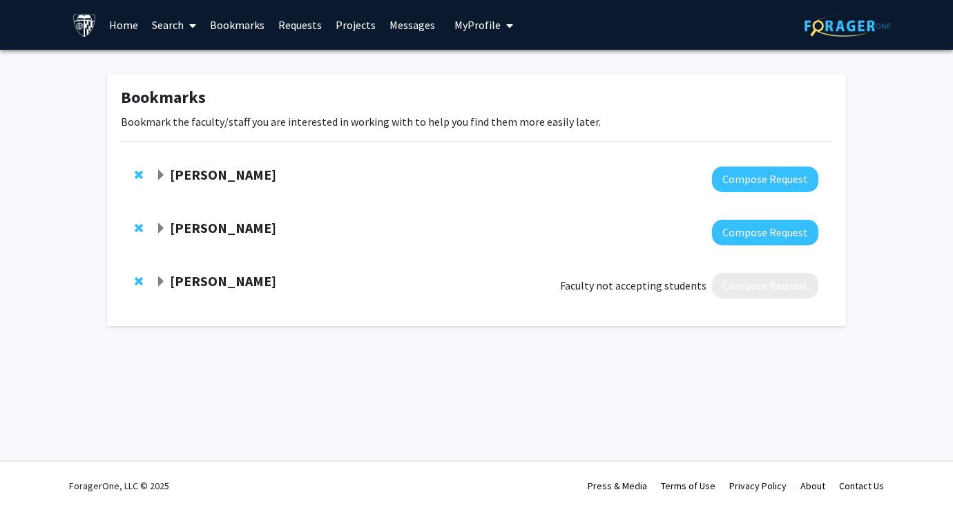
click at [238, 17] on link "Bookmarks" at bounding box center [237, 25] width 68 height 48
click at [169, 19] on link "Search" at bounding box center [174, 25] width 58 height 48
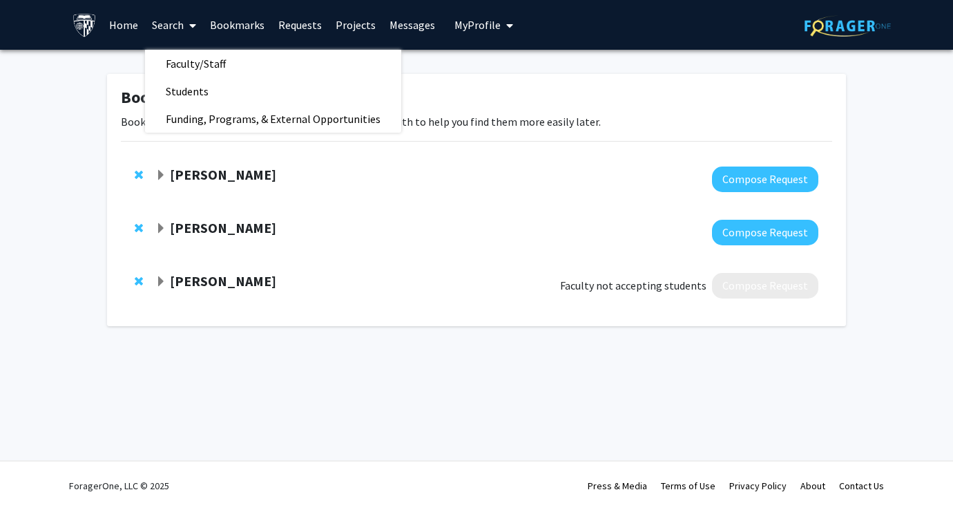
click at [135, 39] on link "Home" at bounding box center [123, 25] width 43 height 48
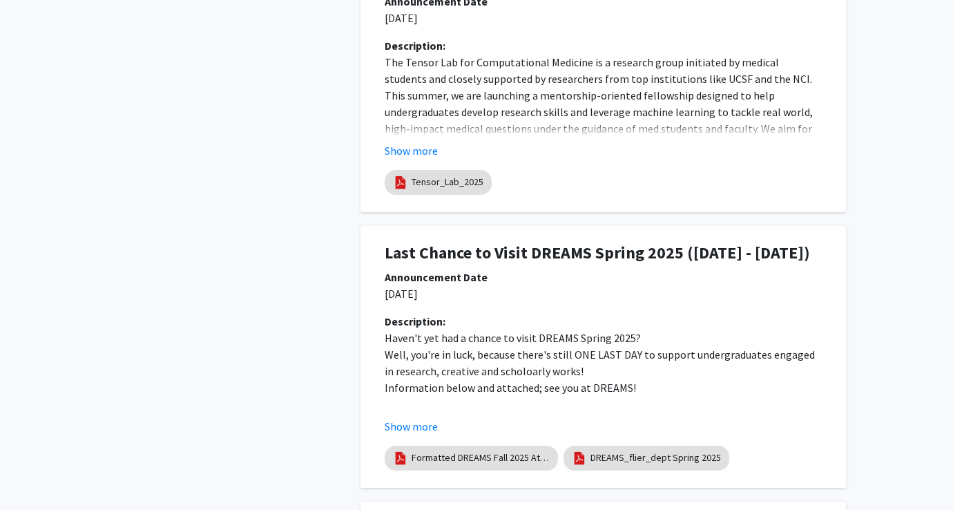
scroll to position [1267, 0]
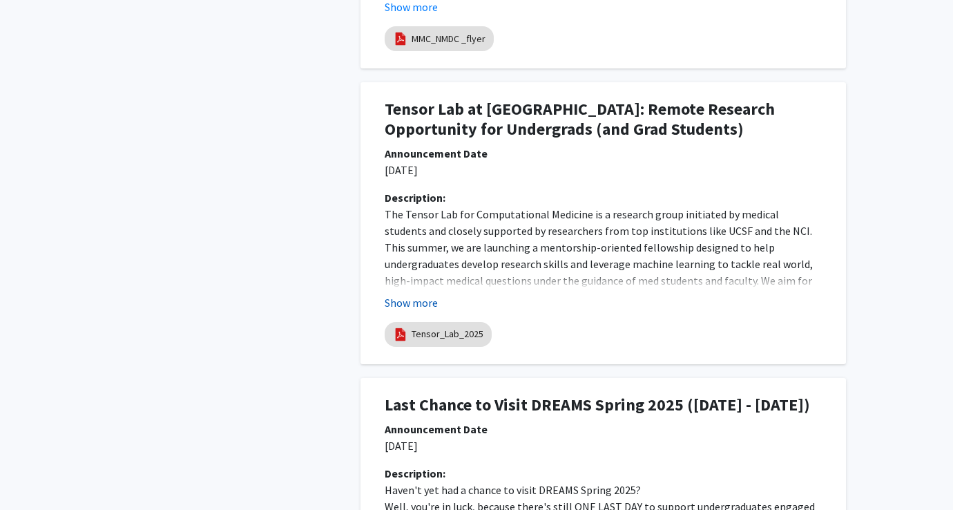
click at [422, 296] on button "Show more" at bounding box center [411, 302] width 53 height 17
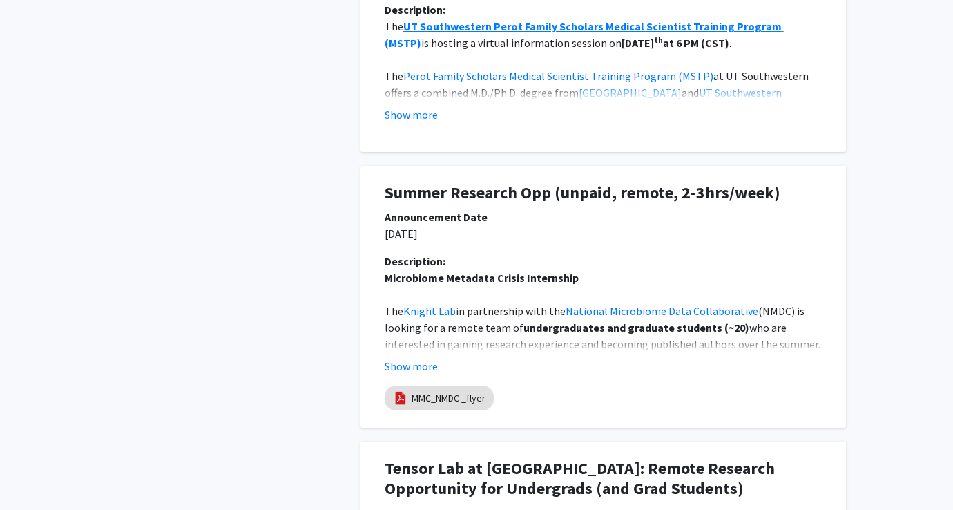
scroll to position [905, 0]
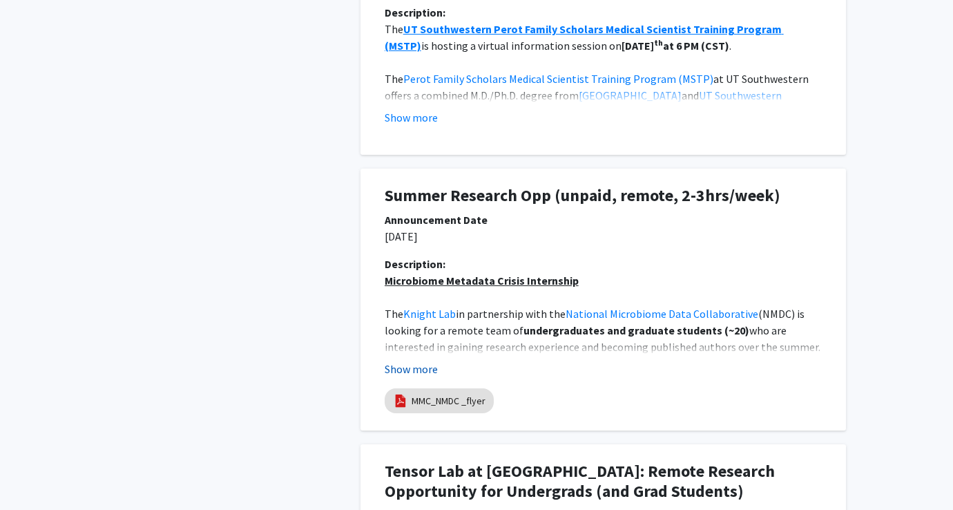
click at [416, 365] on button "Show more" at bounding box center [411, 368] width 53 height 17
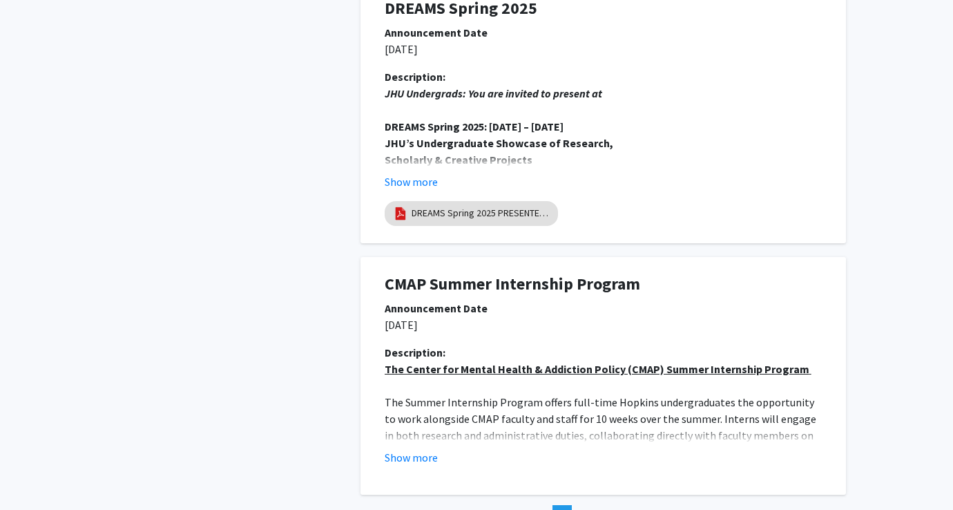
scroll to position [3914, 0]
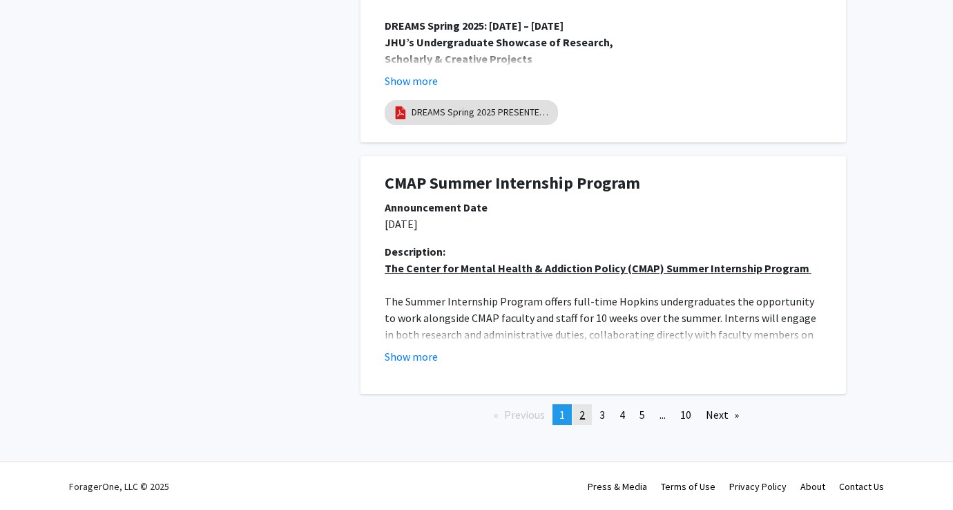
click at [577, 416] on link "page 2" at bounding box center [581, 414] width 19 height 21
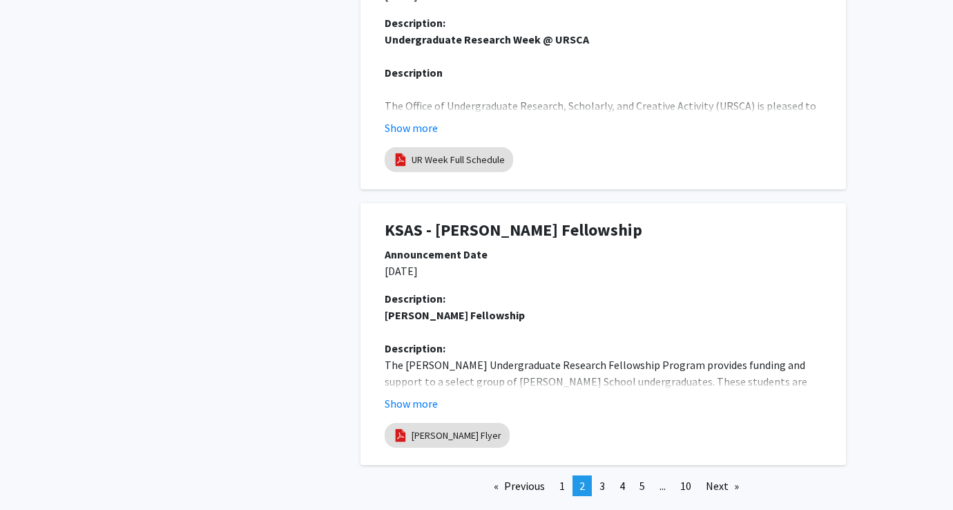
scroll to position [2716, 0]
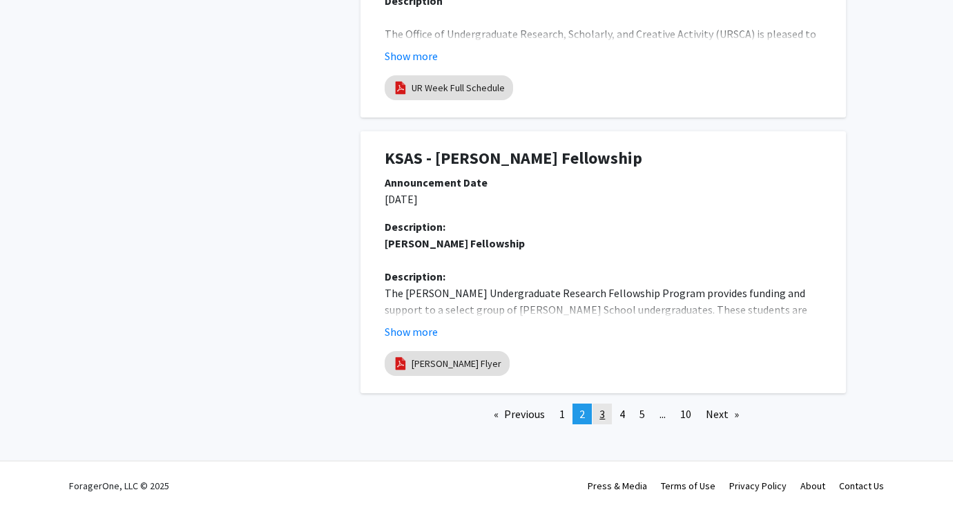
click at [608, 415] on link "page 3" at bounding box center [602, 413] width 19 height 21
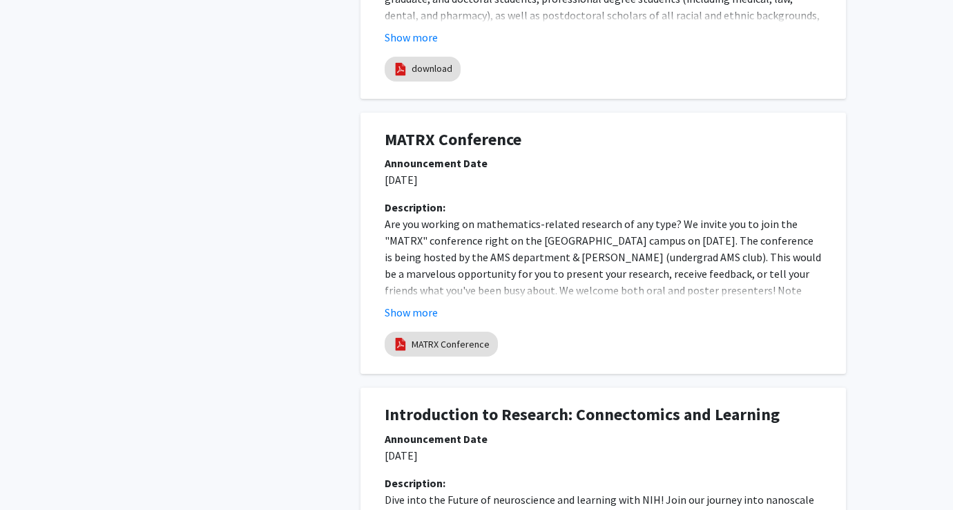
scroll to position [2700, 0]
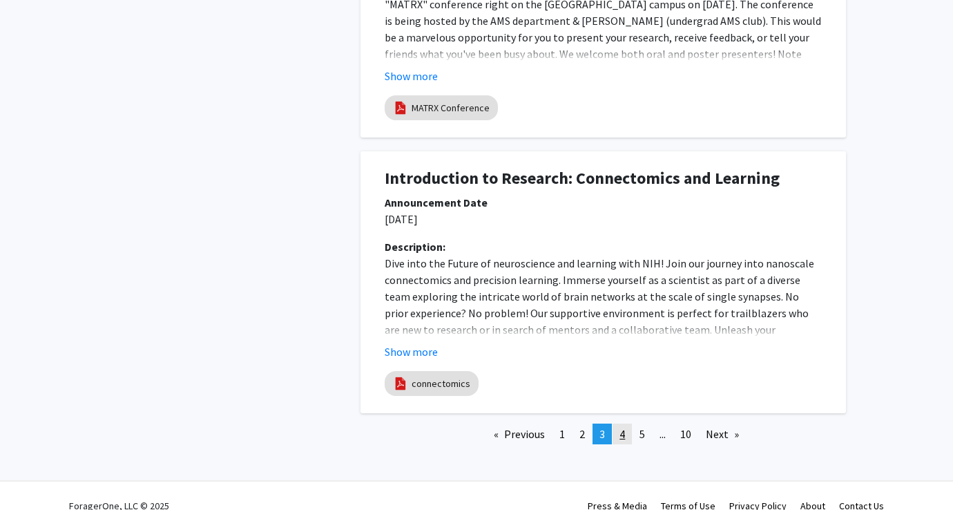
click at [625, 423] on link "page 4" at bounding box center [622, 433] width 19 height 21
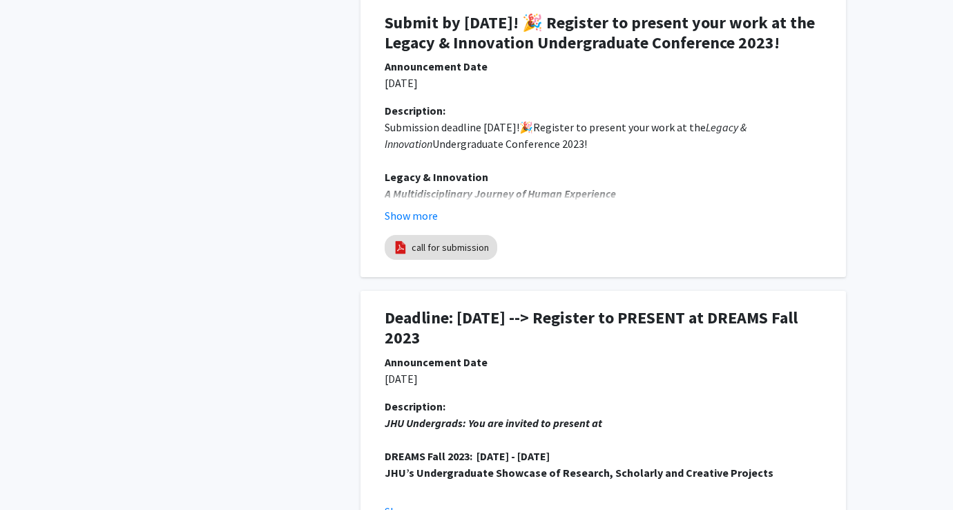
scroll to position [2820, 0]
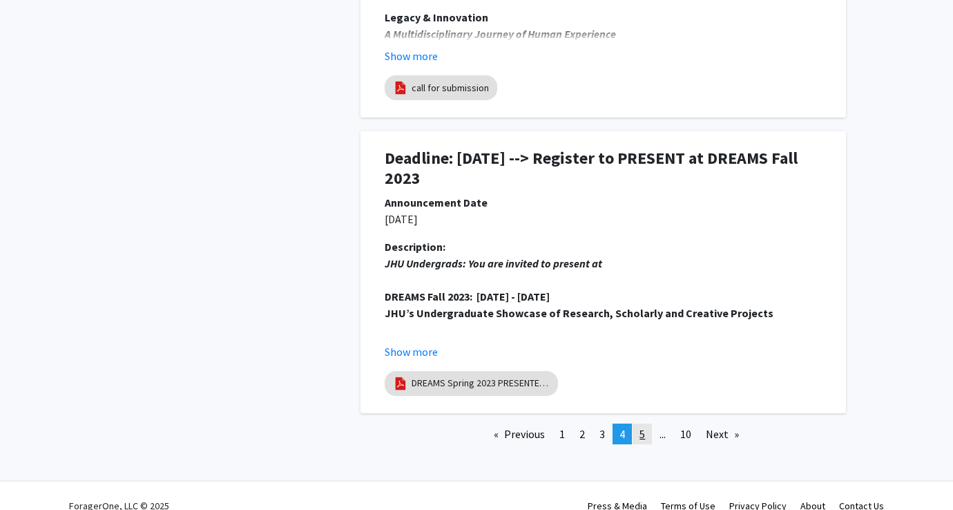
click at [644, 427] on span "5" at bounding box center [642, 434] width 6 height 14
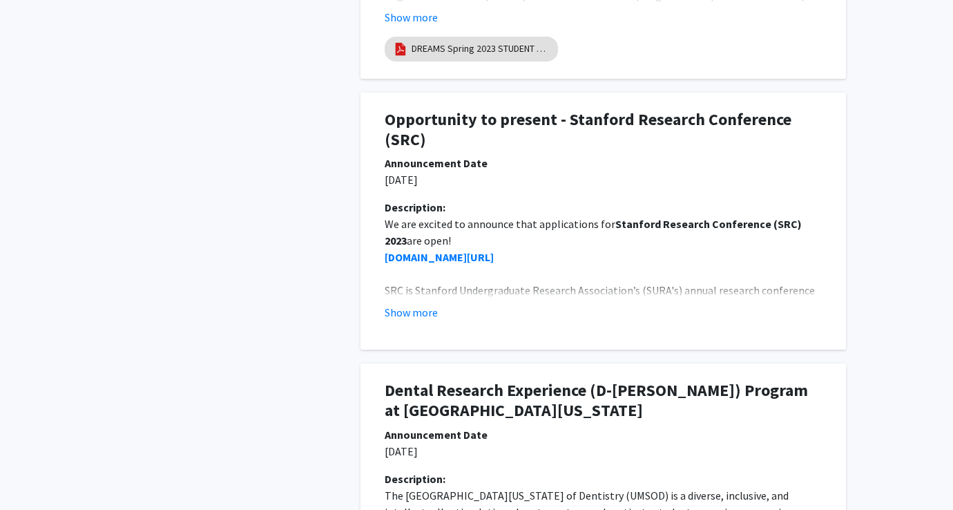
scroll to position [2674, 0]
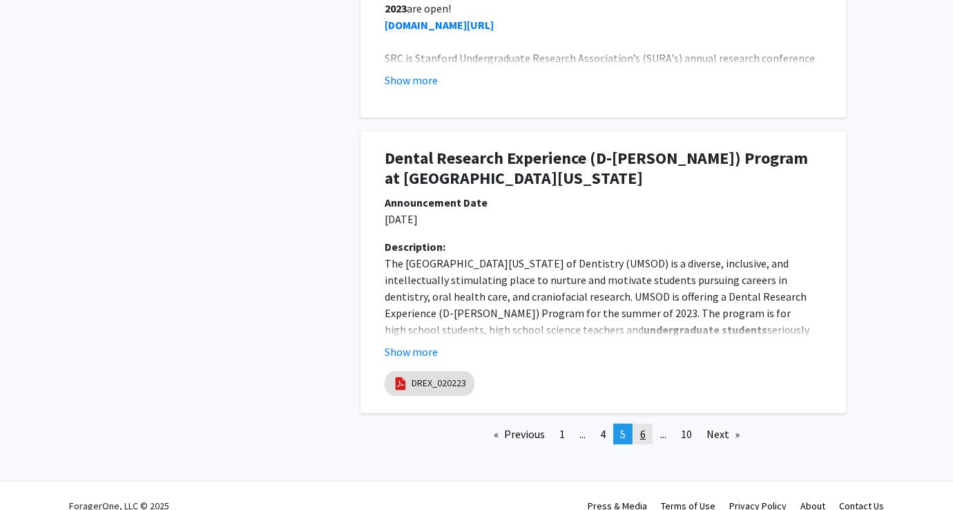
click at [651, 423] on link "page 6" at bounding box center [642, 433] width 19 height 21
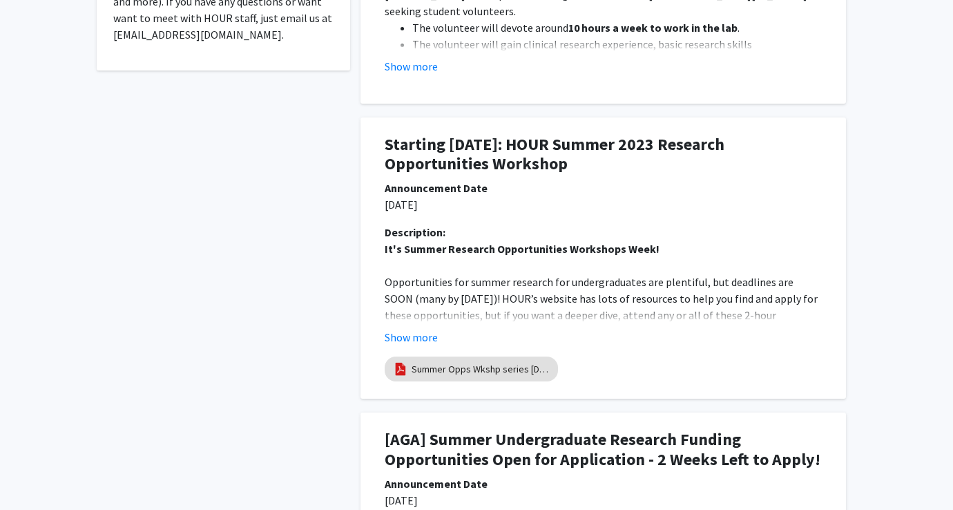
scroll to position [0, 0]
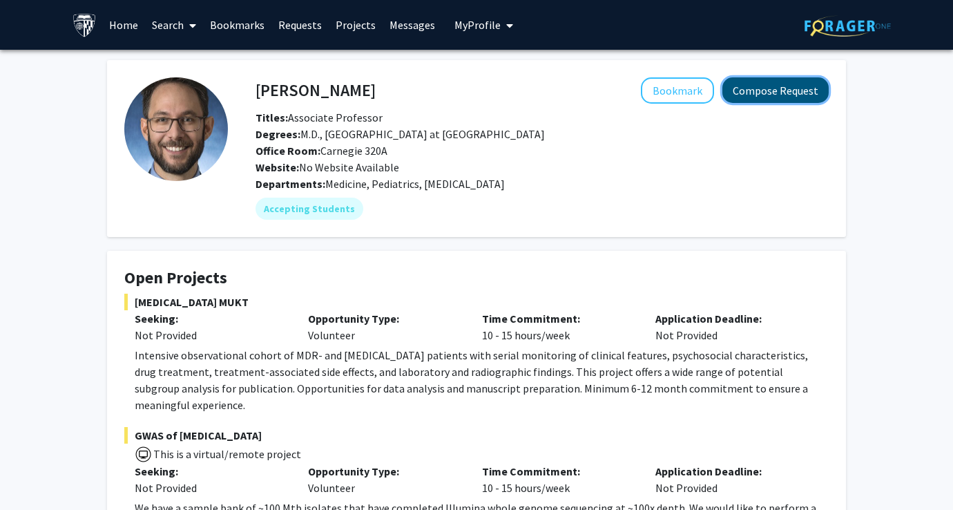
click at [763, 97] on button "Compose Request" at bounding box center [775, 90] width 106 height 26
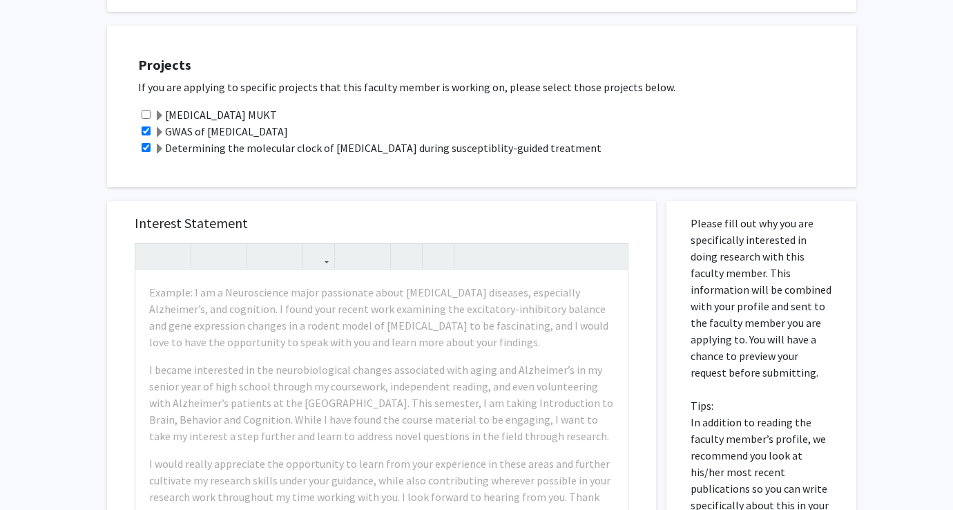
scroll to position [79, 0]
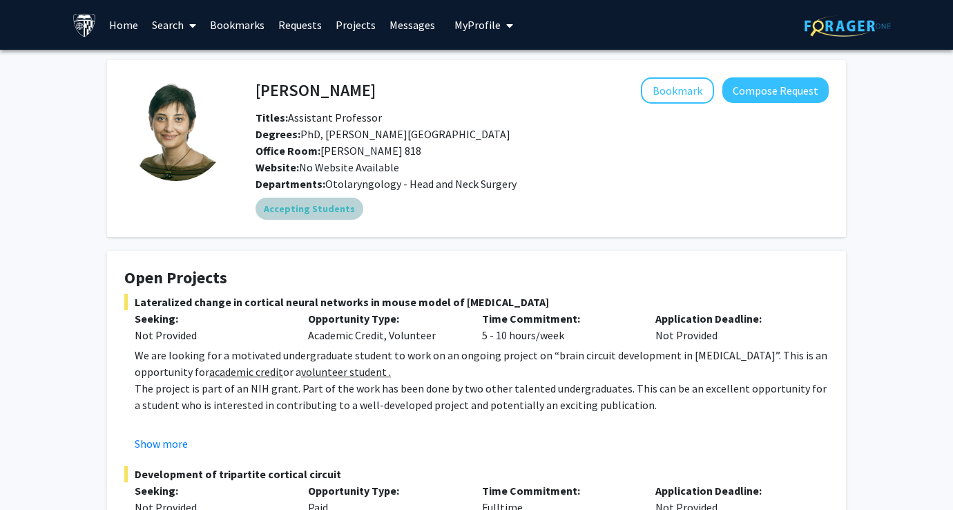
click at [327, 204] on mat-chip "Accepting Students" at bounding box center [310, 209] width 108 height 22
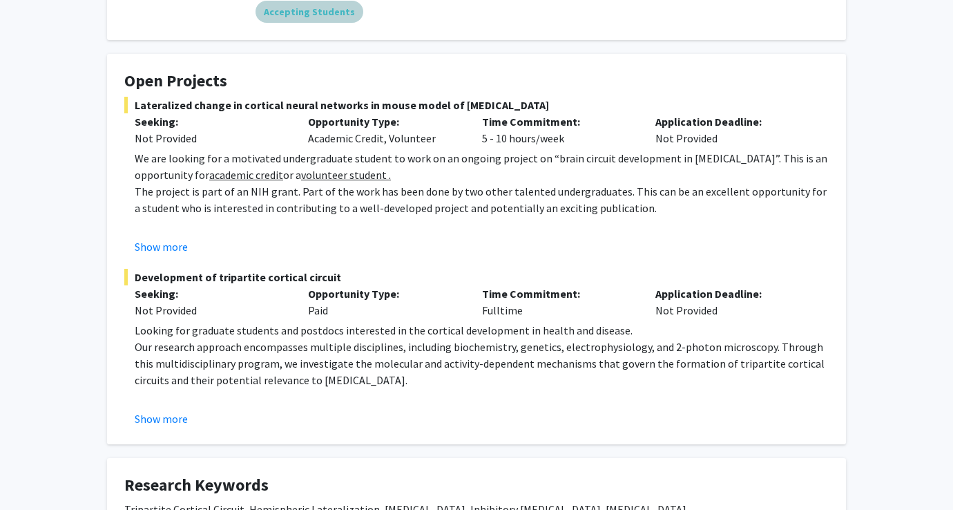
scroll to position [424, 0]
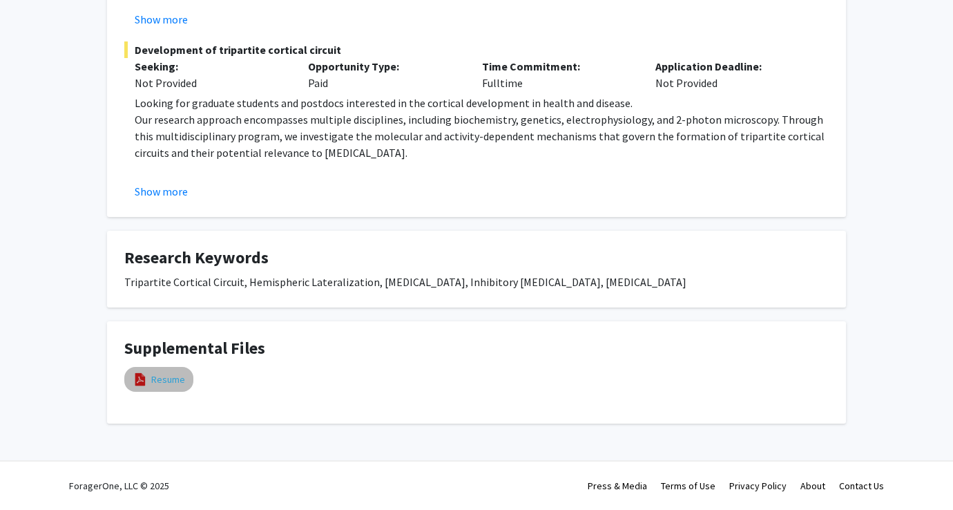
click at [158, 374] on link "Resume" at bounding box center [168, 379] width 34 height 15
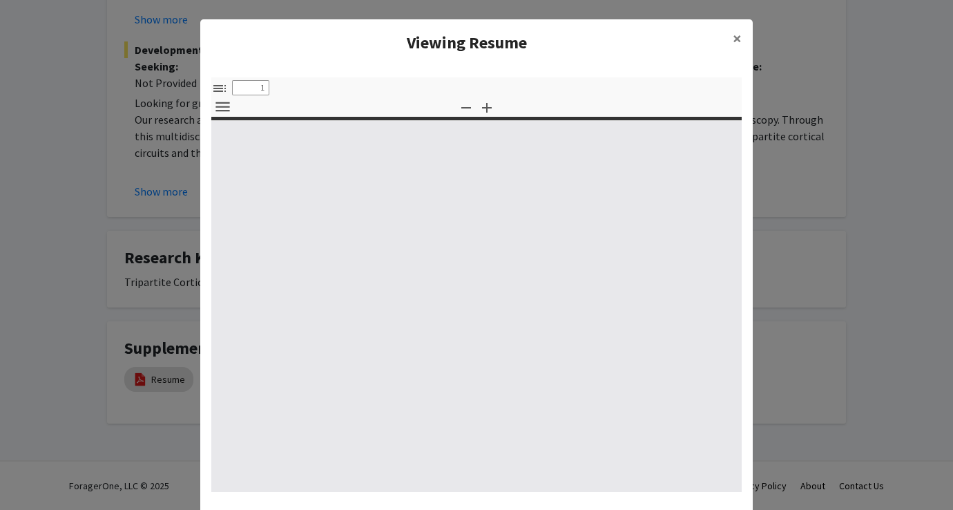
select select "custom"
type input "0"
select select "custom"
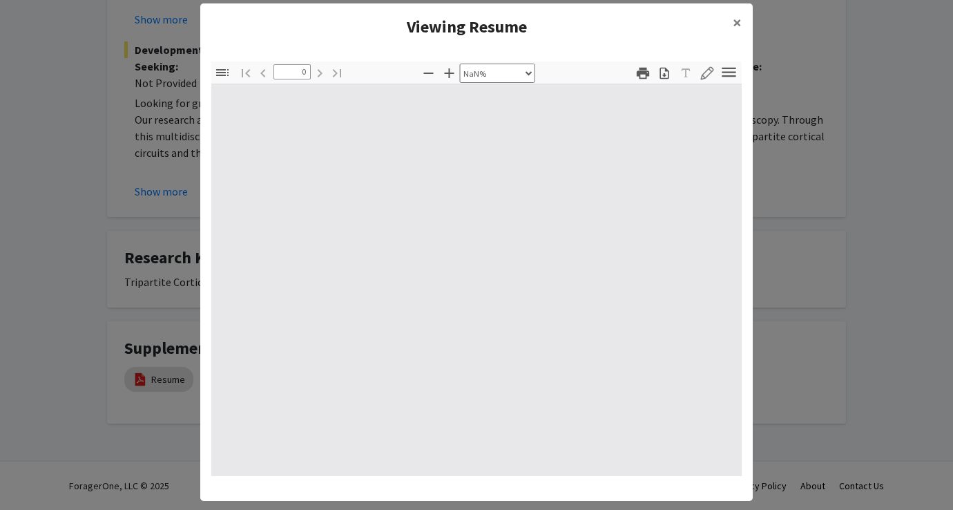
scroll to position [18, 0]
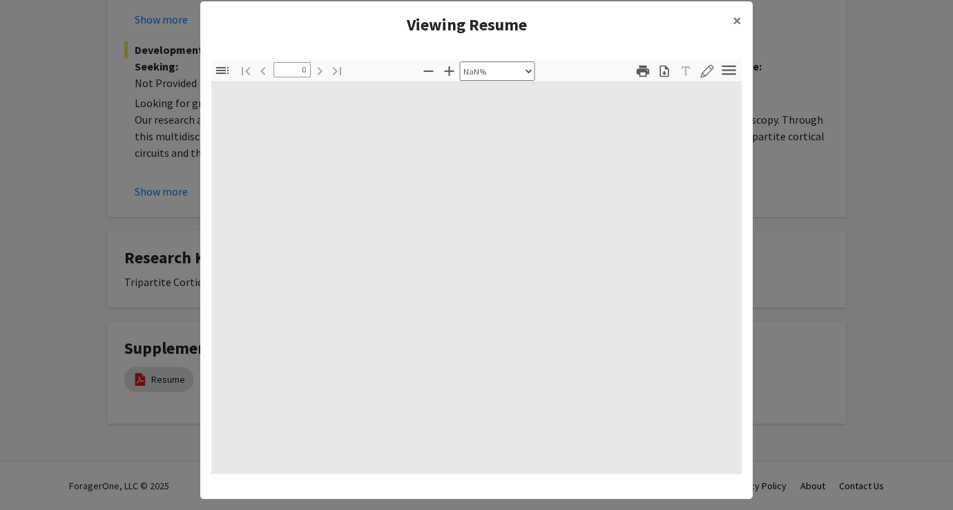
type input "1"
select select "auto"
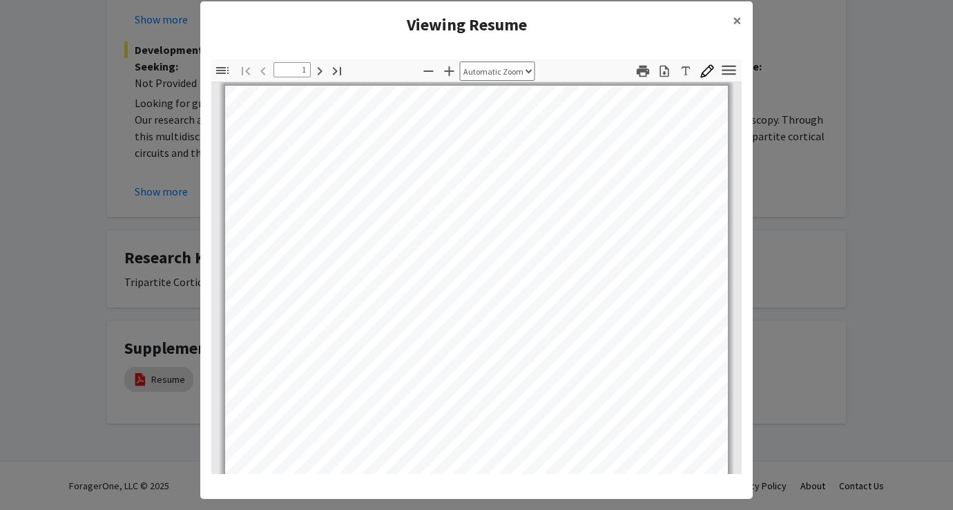
scroll to position [3, 0]
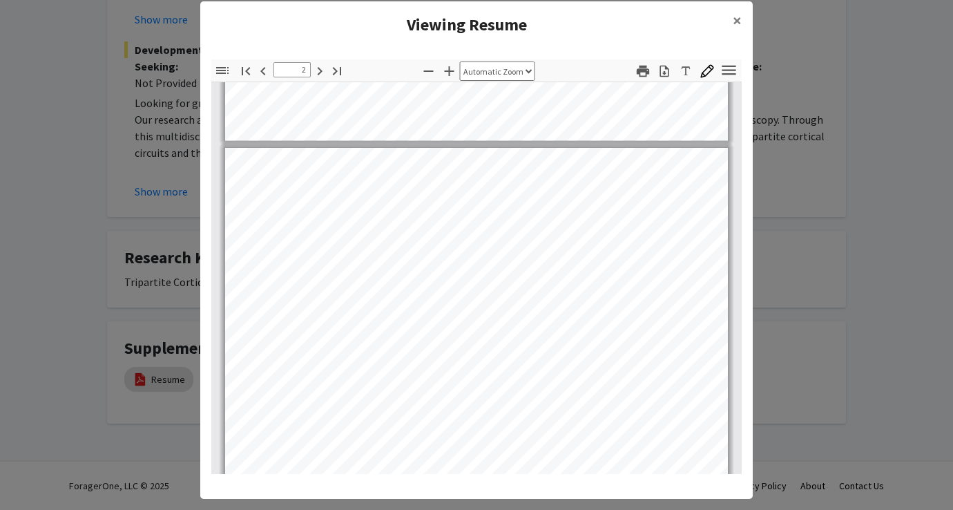
type input "1"
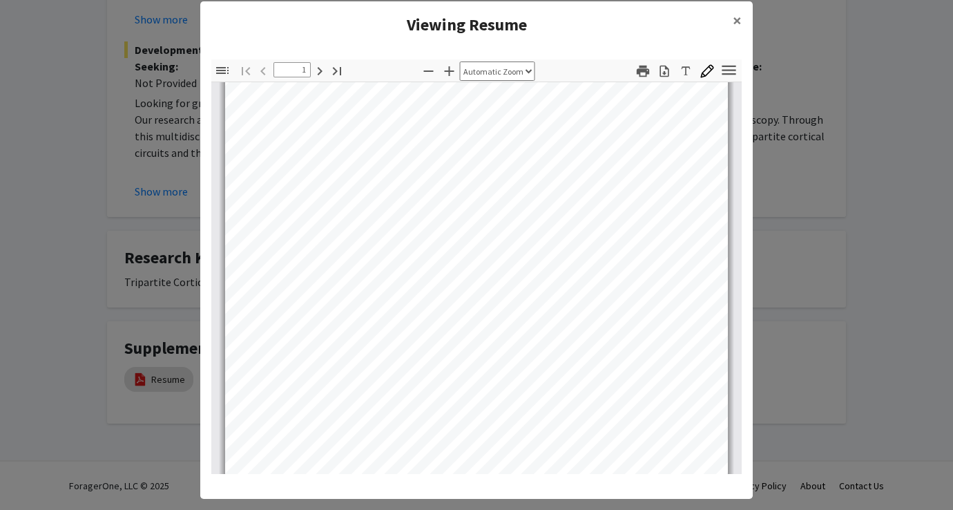
scroll to position [0, 0]
click at [735, 12] on span "×" at bounding box center [737, 20] width 9 height 21
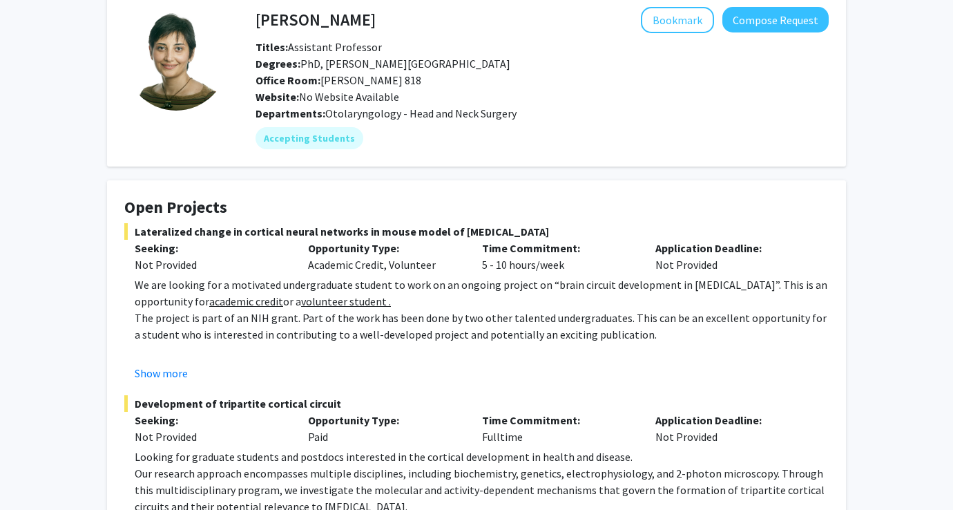
scroll to position [232, 0]
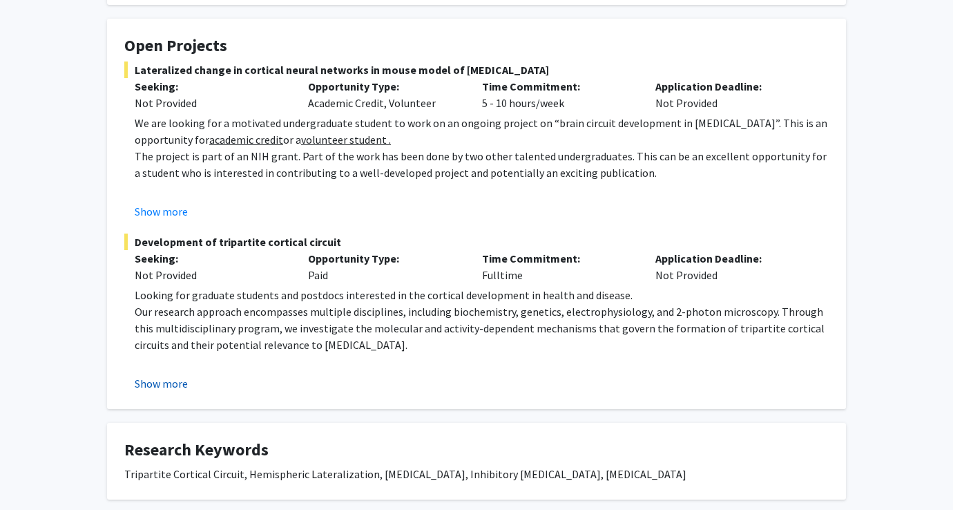
click at [169, 388] on button "Show more" at bounding box center [161, 383] width 53 height 17
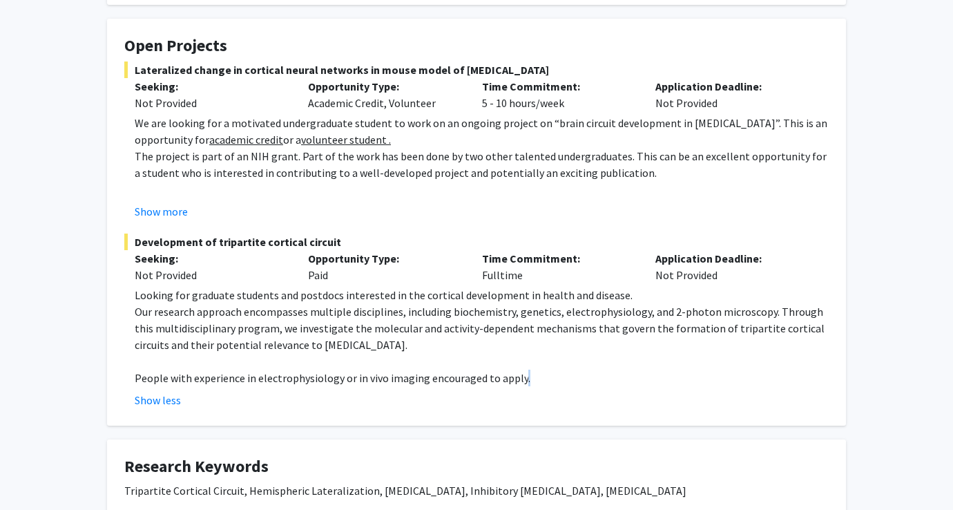
drag, startPoint x: 530, startPoint y: 374, endPoint x: 515, endPoint y: 374, distance: 15.2
click at [515, 374] on p "People with experience in electrophysiology or in vivo imaging encouraged to ap…" at bounding box center [482, 377] width 694 height 17
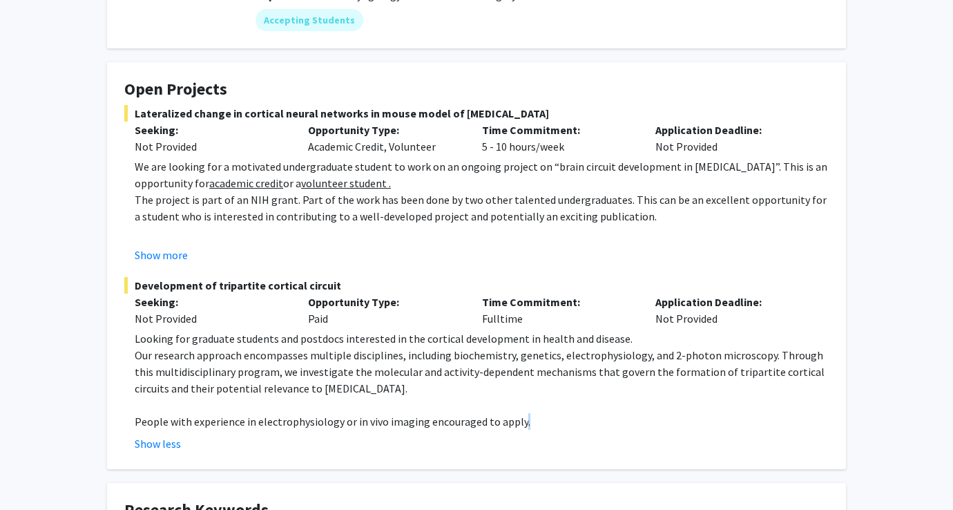
scroll to position [183, 0]
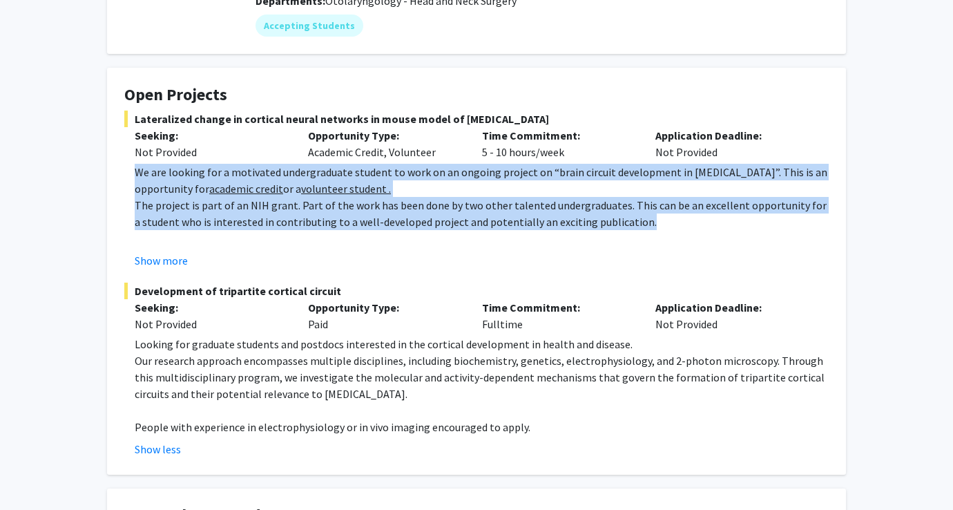
drag, startPoint x: 642, startPoint y: 221, endPoint x: 136, endPoint y: 174, distance: 508.4
click at [136, 174] on div "We are looking for a motivated undergraduate student to work on an ongoing proj…" at bounding box center [482, 305] width 694 height 282
copy div "We are looking for a motivated undergraduate student to work on an ongoing proj…"
